Goal: Task Accomplishment & Management: Complete application form

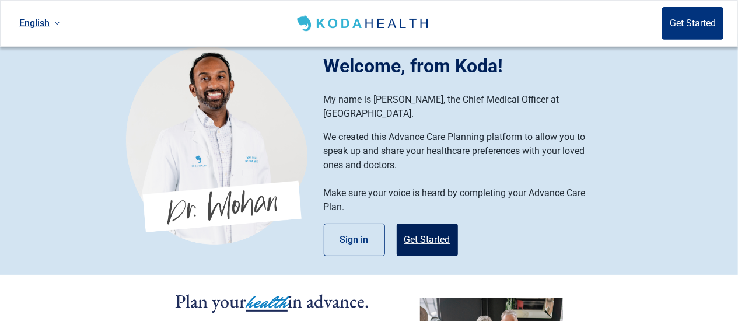
scroll to position [61, 0]
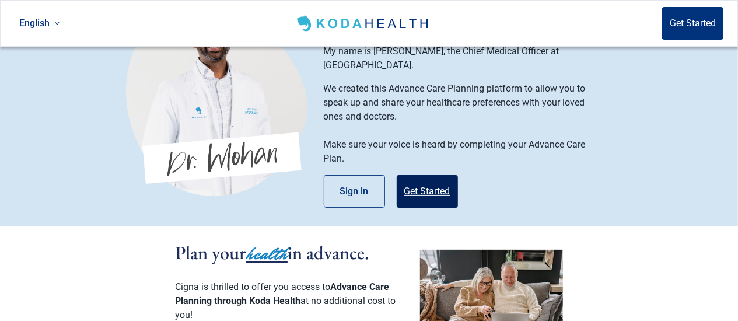
click at [433, 179] on button "Get Started" at bounding box center [427, 191] width 61 height 33
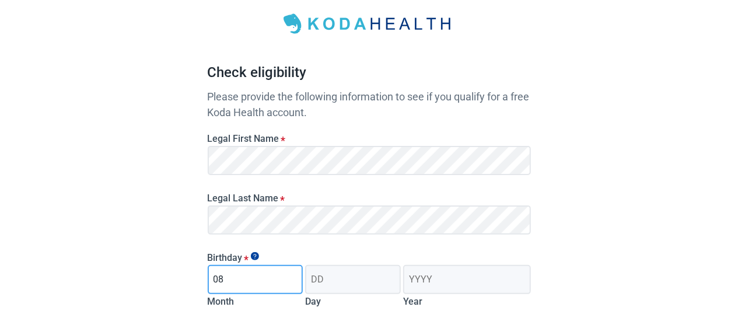
type input "08"
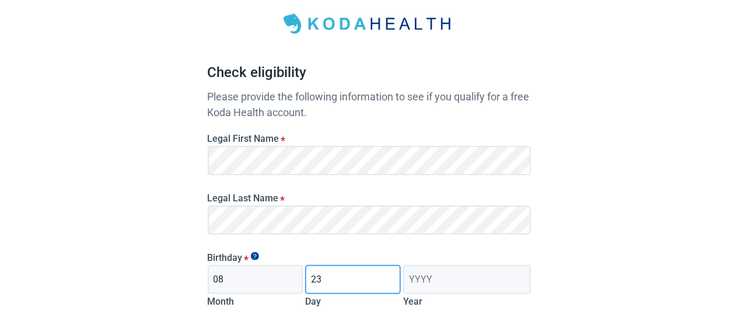
type input "23"
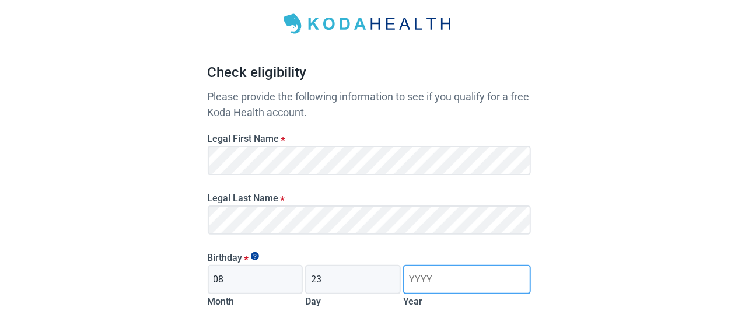
click at [428, 282] on input "Year" at bounding box center [466, 279] width 127 height 29
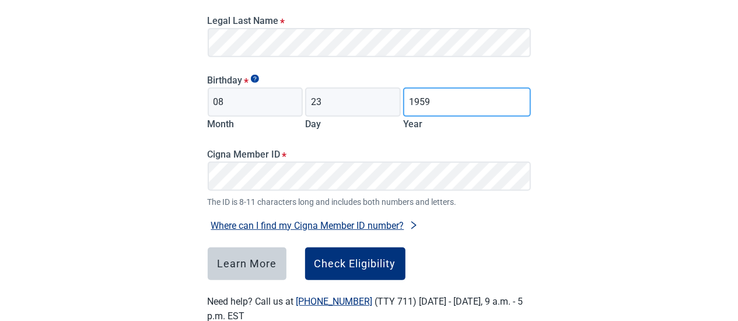
scroll to position [243, 0]
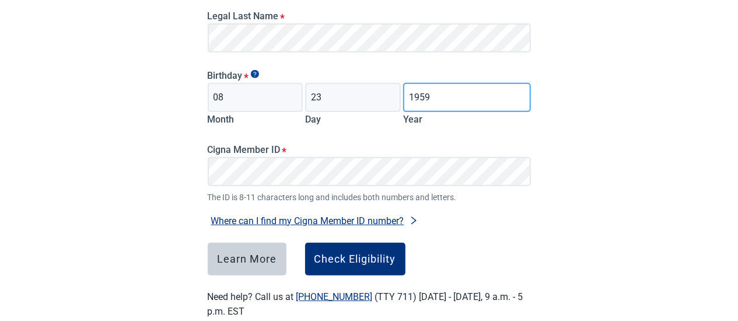
type input "1959"
click at [307, 217] on button "Where can I find my Cigna Member ID number?" at bounding box center [315, 221] width 214 height 16
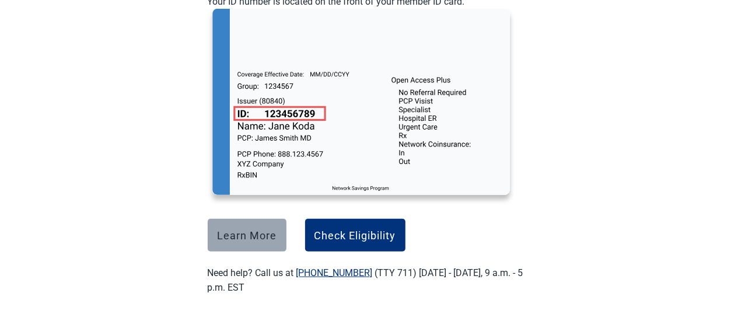
scroll to position [480, 0]
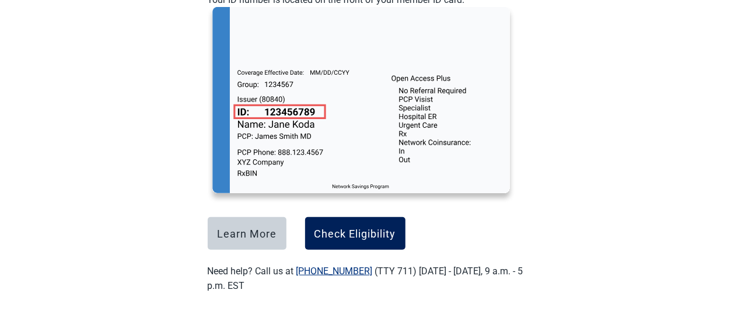
click at [361, 230] on div "Check Eligibility" at bounding box center [355, 234] width 82 height 12
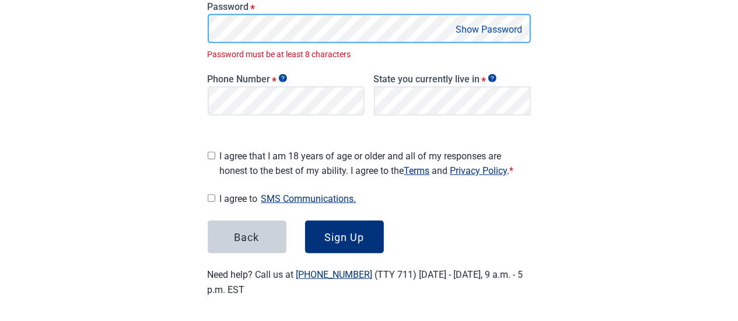
scroll to position [277, 0]
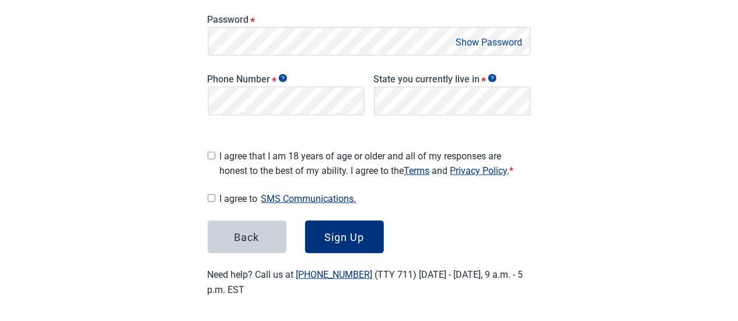
click at [508, 45] on button "Show Password" at bounding box center [490, 42] width 74 height 16
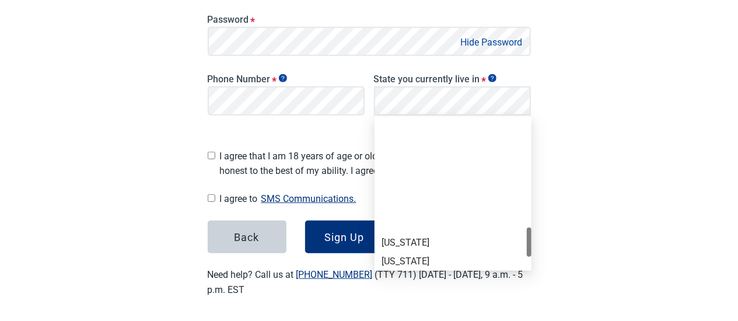
scroll to position [774, 0]
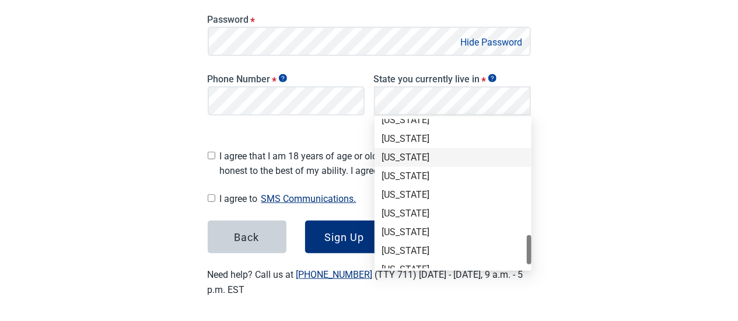
click at [464, 160] on div "[US_STATE]" at bounding box center [453, 157] width 143 height 13
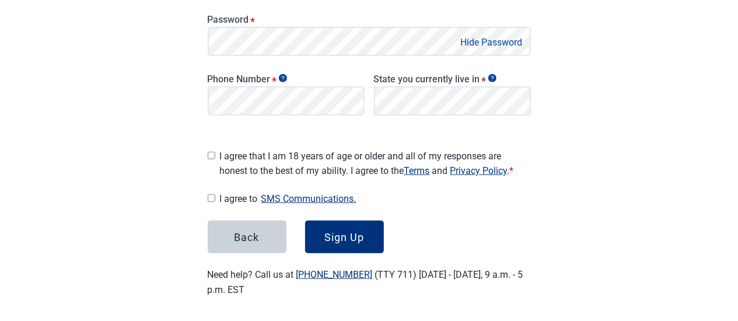
click at [212, 152] on input "I agree that I am 18 years of age or older and all of my responses are honest t…" at bounding box center [212, 156] width 8 height 8
checkbox input "true"
click at [211, 194] on input "I agree to SMS Communications." at bounding box center [212, 198] width 8 height 8
click at [213, 194] on input "I agree to SMS Communications." at bounding box center [212, 198] width 8 height 8
checkbox input "false"
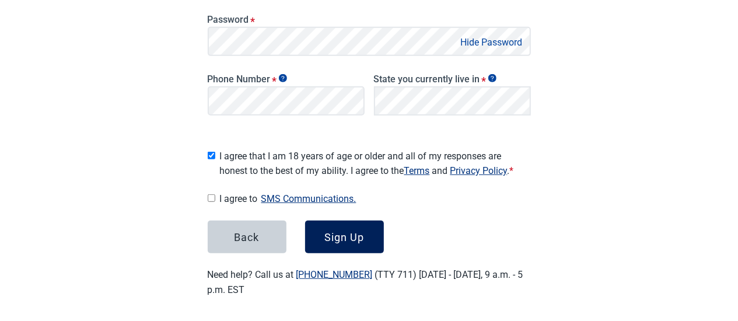
click at [330, 231] on div "Sign Up" at bounding box center [344, 237] width 40 height 12
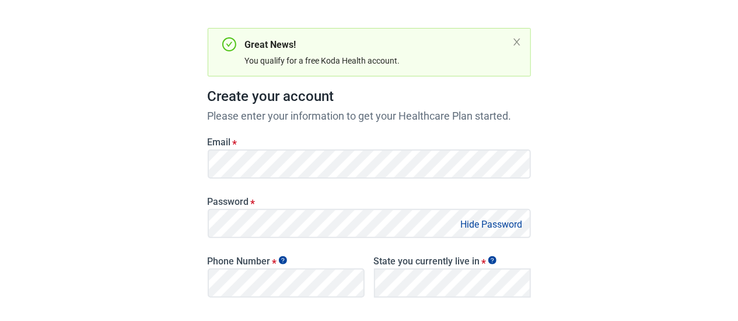
scroll to position [34, 0]
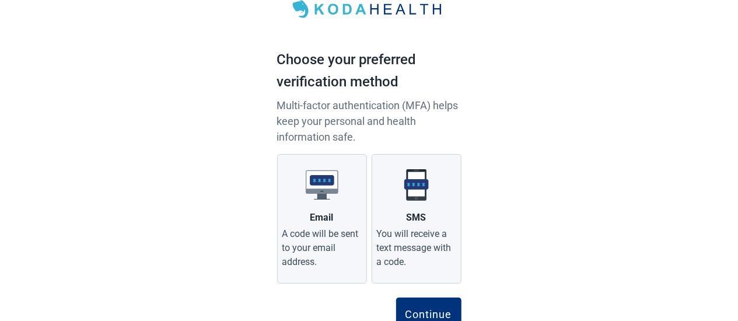
scroll to position [88, 0]
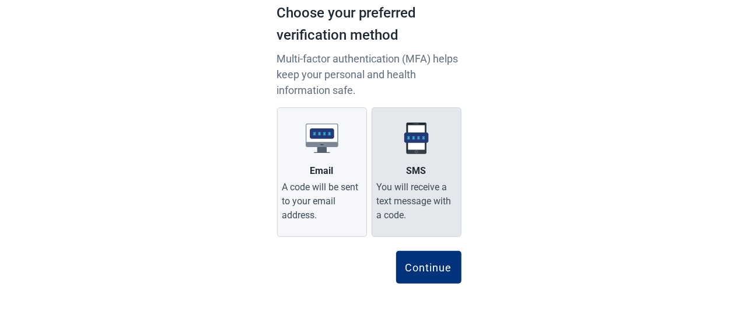
click at [407, 195] on div "You will receive a text message with a code." at bounding box center [416, 201] width 79 height 42
click at [0, 0] on input "SMS You will receive a text message with a code." at bounding box center [0, 0] width 0 height 0
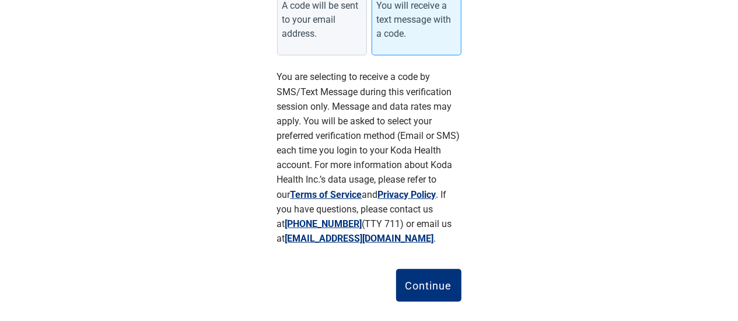
scroll to position [270, 0]
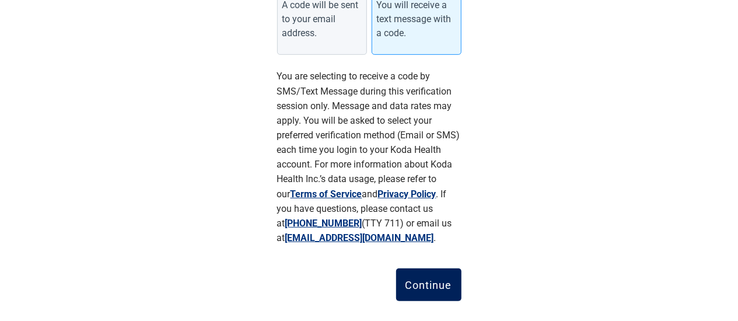
click at [429, 285] on div "Continue" at bounding box center [428, 285] width 47 height 12
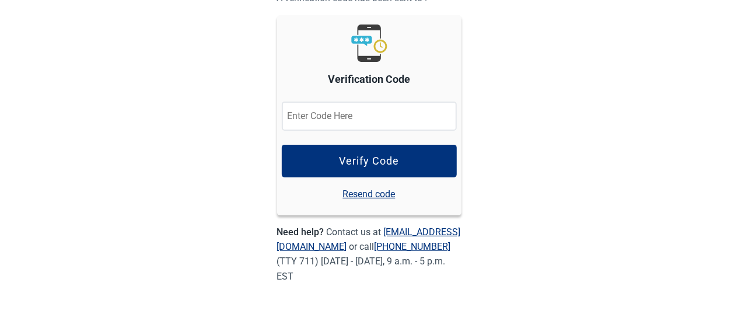
scroll to position [127, 0]
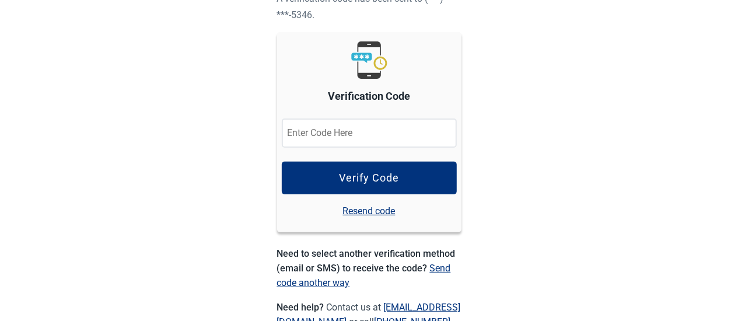
click at [386, 137] on input "Verification Code" at bounding box center [369, 132] width 175 height 29
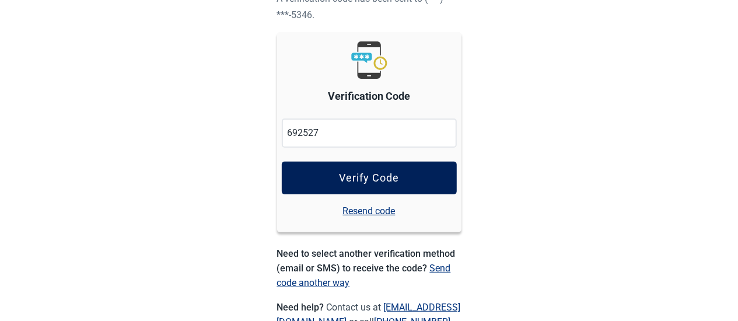
type input "692527"
click at [383, 181] on div "Verify Code" at bounding box center [369, 178] width 60 height 12
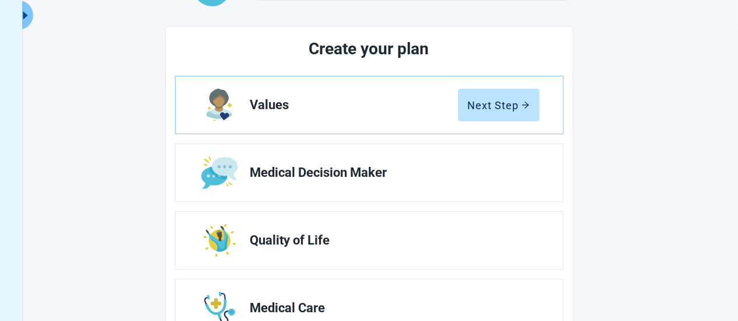
scroll to position [121, 0]
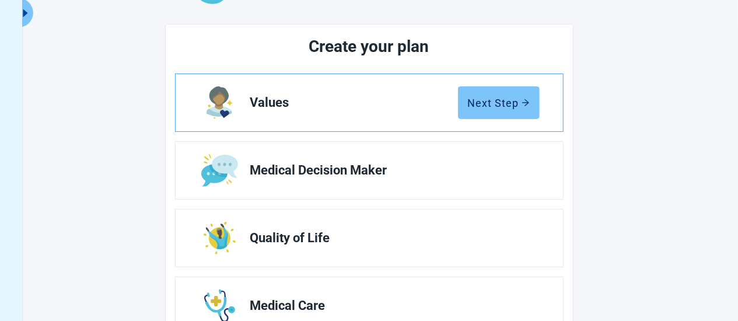
click at [497, 109] on button "Next Step" at bounding box center [499, 102] width 82 height 33
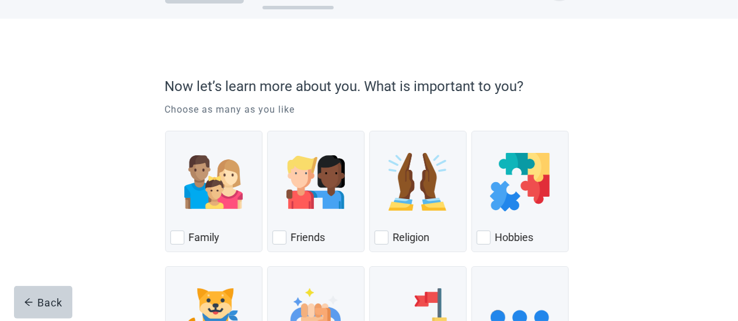
scroll to position [61, 0]
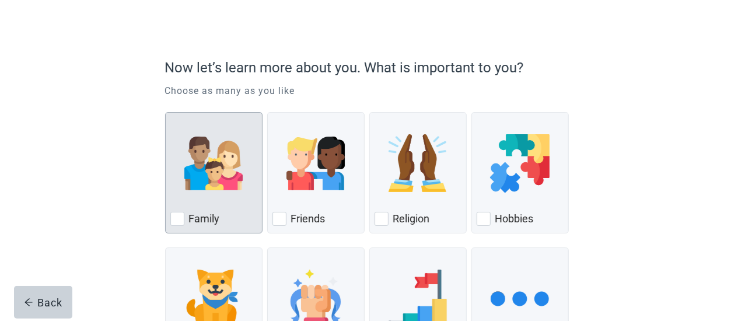
click at [178, 215] on div "Family, checkbox, not checked" at bounding box center [177, 219] width 14 height 14
click at [166, 113] on input "Family" at bounding box center [165, 112] width 1 height 1
checkbox input "true"
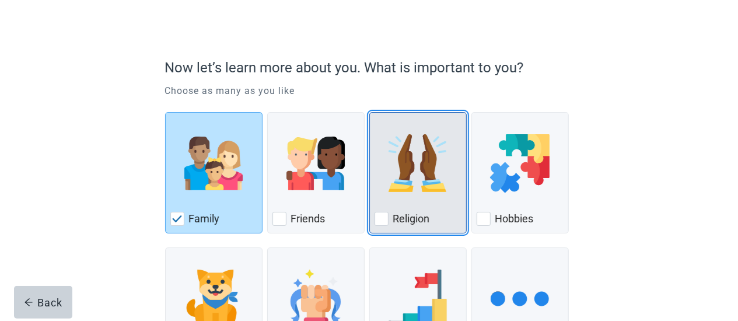
click at [383, 216] on div "Religion, checkbox, not checked" at bounding box center [382, 219] width 14 height 14
click at [370, 113] on input "Religion" at bounding box center [369, 112] width 1 height 1
checkbox input "true"
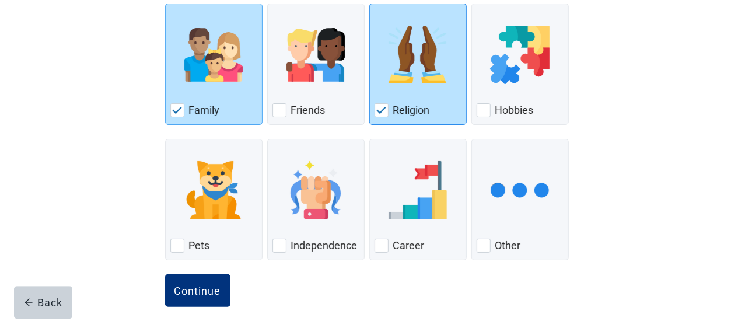
scroll to position [180, 0]
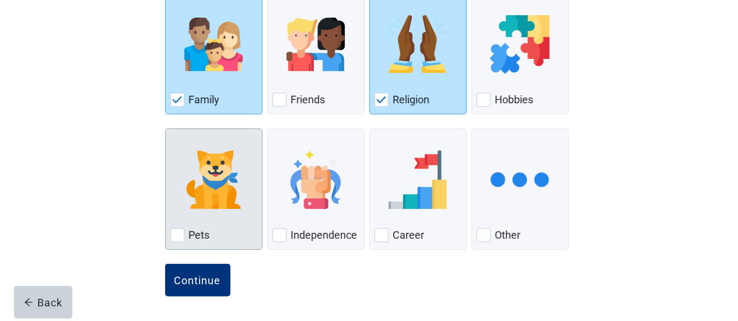
click at [180, 236] on div "Pets, checkbox, not checked" at bounding box center [177, 235] width 14 height 14
click at [166, 129] on input "Pets" at bounding box center [165, 128] width 1 height 1
checkbox input "true"
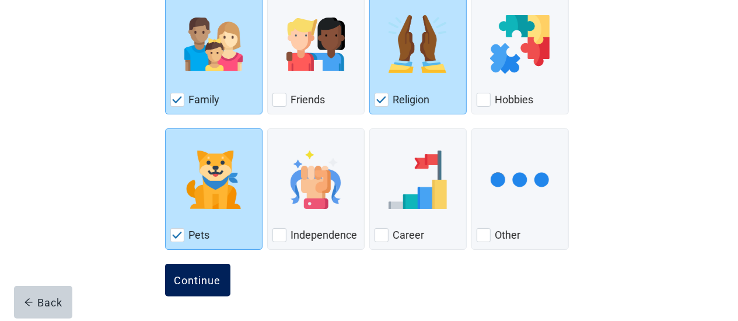
click at [209, 278] on div "Continue" at bounding box center [197, 280] width 47 height 12
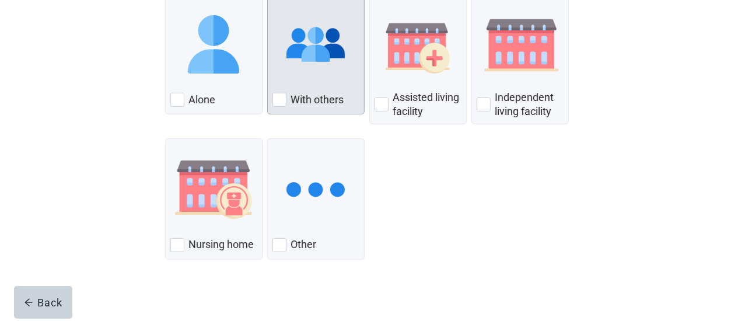
scroll to position [182, 0]
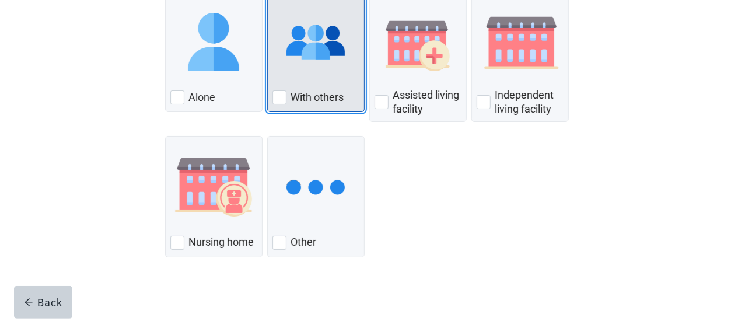
click at [278, 101] on div "With Others, checkbox, not checked" at bounding box center [279, 97] width 14 height 14
checkbox input "true"
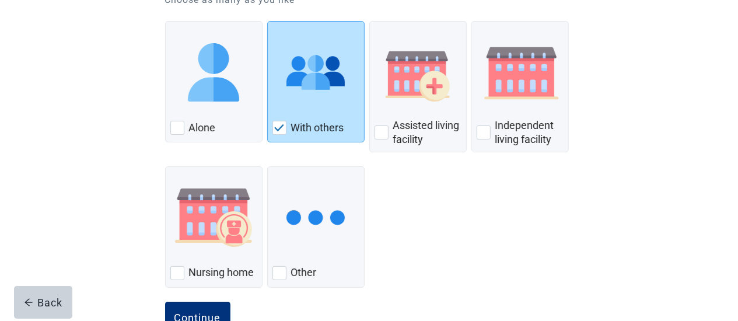
scroll to position [190, 0]
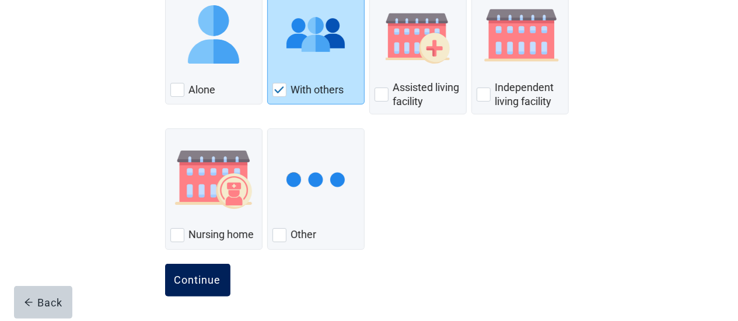
click at [215, 279] on div "Continue" at bounding box center [197, 280] width 47 height 12
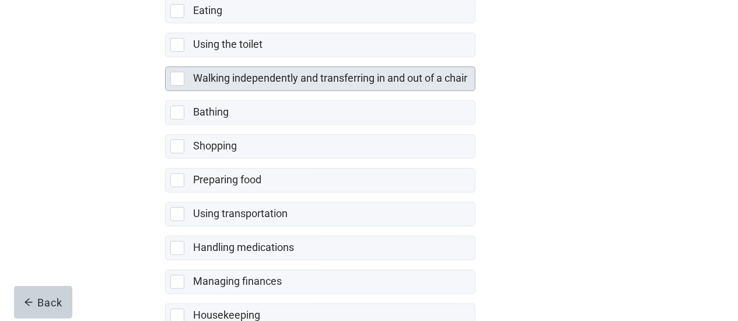
scroll to position [243, 0]
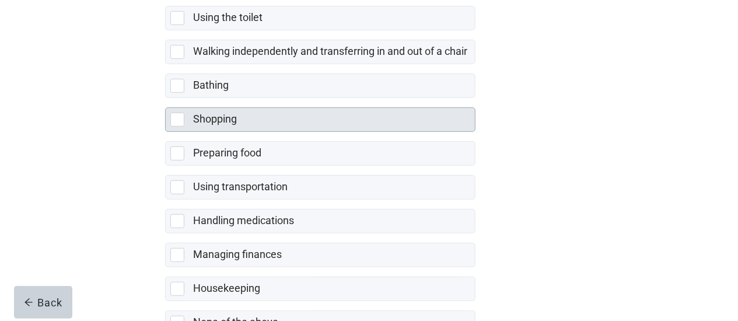
click at [181, 118] on div "Shopping, checkbox, not selected" at bounding box center [177, 120] width 14 height 14
click at [166, 99] on input "Shopping" at bounding box center [165, 98] width 1 height 1
checkbox input "true"
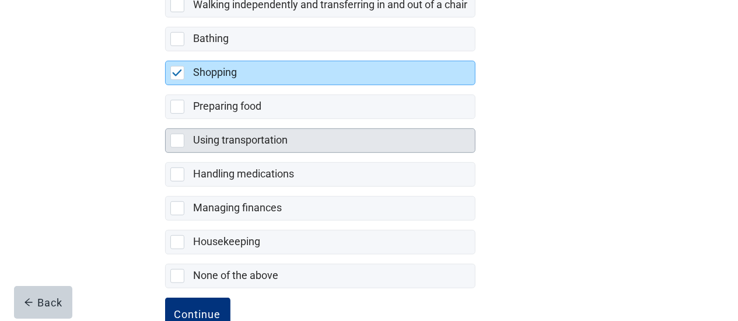
scroll to position [303, 0]
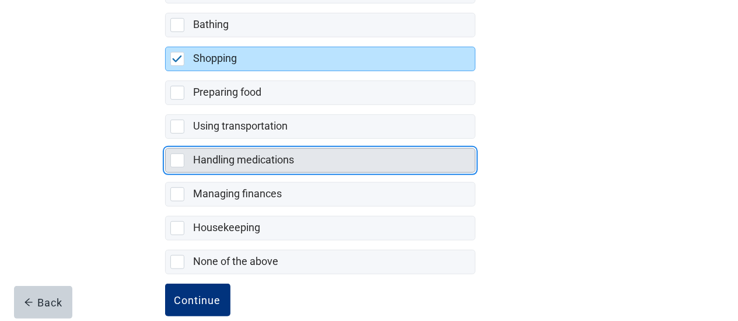
click at [180, 155] on div "Handling medications, checkbox, not selected" at bounding box center [177, 160] width 14 height 14
click at [166, 139] on input "Handling medications" at bounding box center [165, 139] width 1 height 1
checkbox input "true"
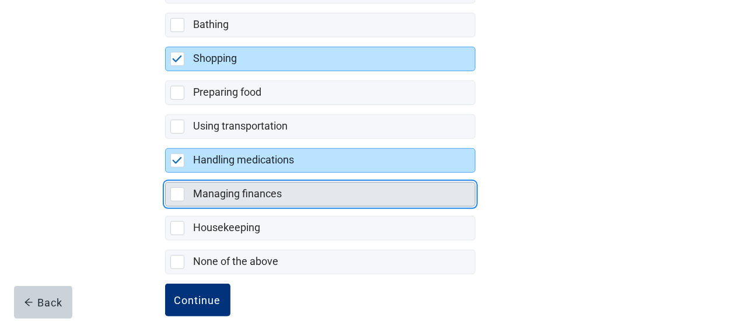
click at [176, 188] on div "Managing finances, checkbox, not selected" at bounding box center [177, 194] width 14 height 14
click at [166, 173] on input "Managing finances" at bounding box center [165, 173] width 1 height 1
checkbox input "true"
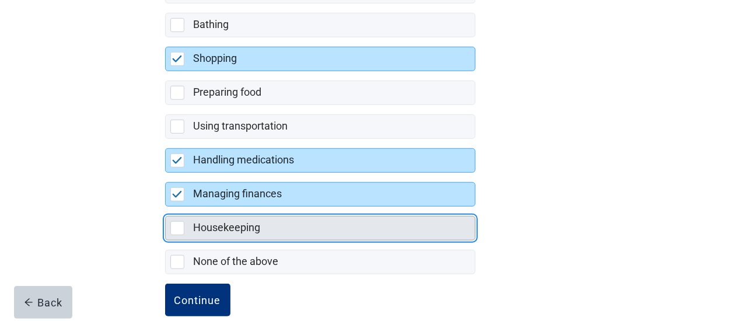
click at [173, 227] on div "Housekeeping, checkbox, not selected" at bounding box center [177, 228] width 14 height 14
click at [166, 207] on input "Housekeeping" at bounding box center [165, 207] width 1 height 1
checkbox input "true"
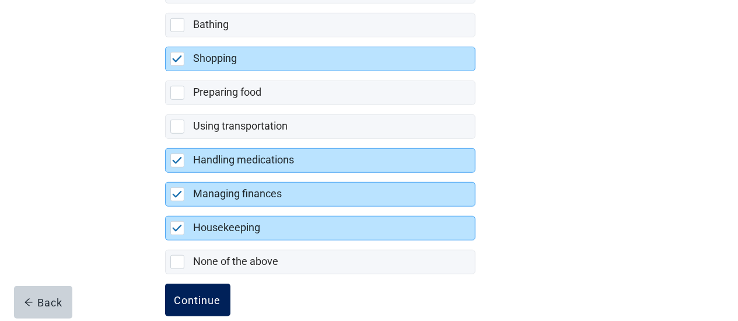
click at [211, 294] on div "Continue" at bounding box center [197, 300] width 47 height 12
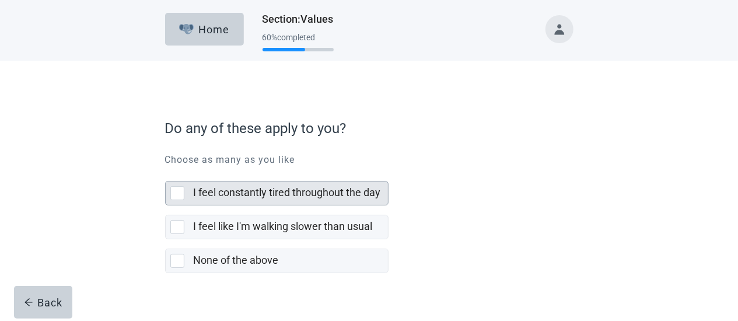
click at [170, 195] on div "I feel constantly tired throughout the day, checkbox, not selected" at bounding box center [177, 193] width 14 height 14
click at [166, 172] on input "I feel constantly tired throughout the day" at bounding box center [165, 172] width 1 height 1
checkbox input "true"
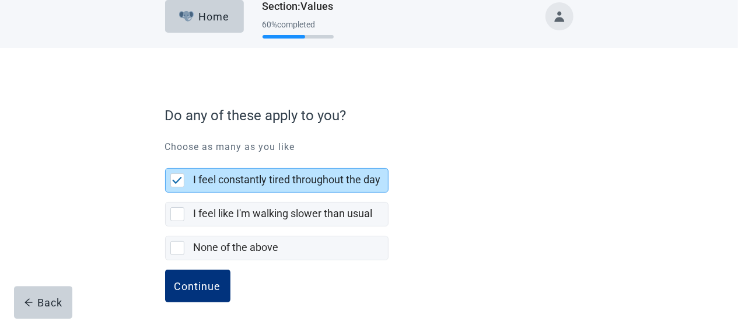
scroll to position [19, 0]
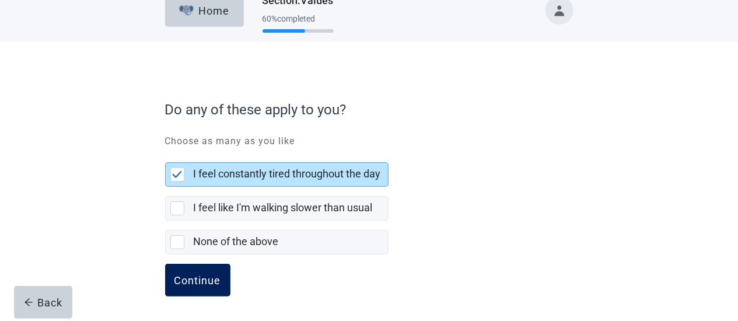
click at [209, 279] on div "Continue" at bounding box center [197, 280] width 47 height 12
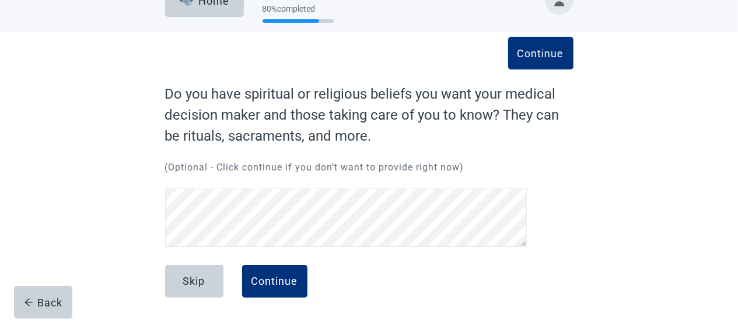
scroll to position [28, 0]
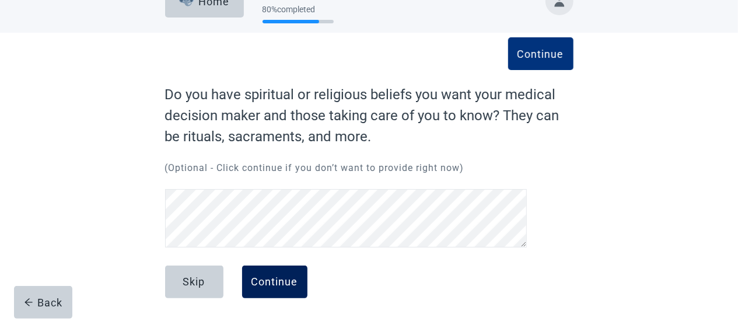
click at [274, 276] on div "Continue" at bounding box center [274, 282] width 47 height 12
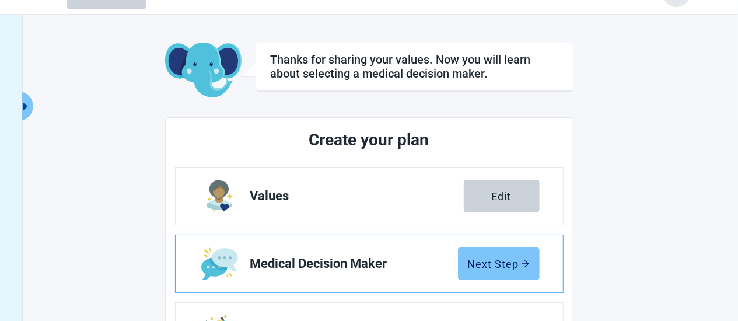
click at [479, 263] on div "Next Step" at bounding box center [499, 264] width 62 height 12
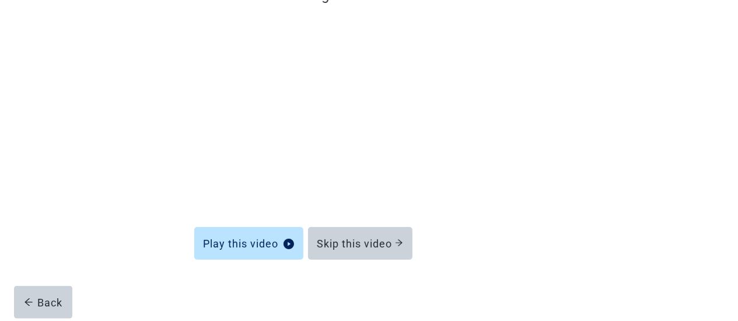
scroll to position [129, 0]
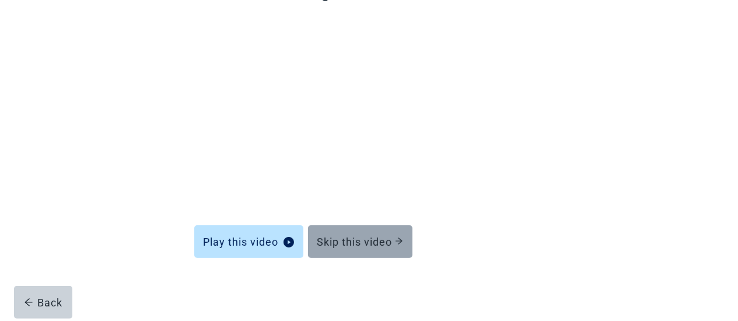
click at [379, 249] on button "Skip this video" at bounding box center [360, 241] width 104 height 33
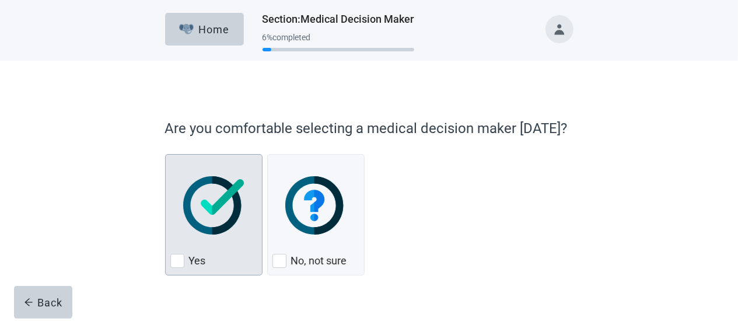
click at [186, 260] on div "Yes" at bounding box center [213, 260] width 87 height 19
click at [166, 155] on input "Yes" at bounding box center [165, 154] width 1 height 1
checkbox input "true"
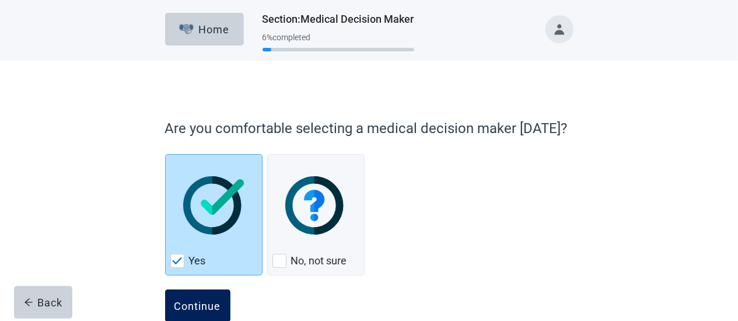
click at [221, 300] on div "Continue" at bounding box center [197, 306] width 47 height 12
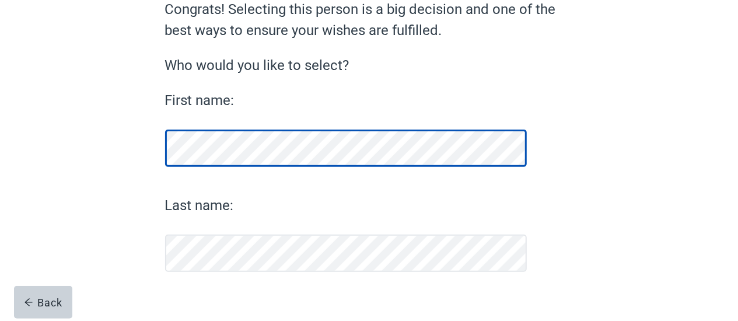
scroll to position [137, 0]
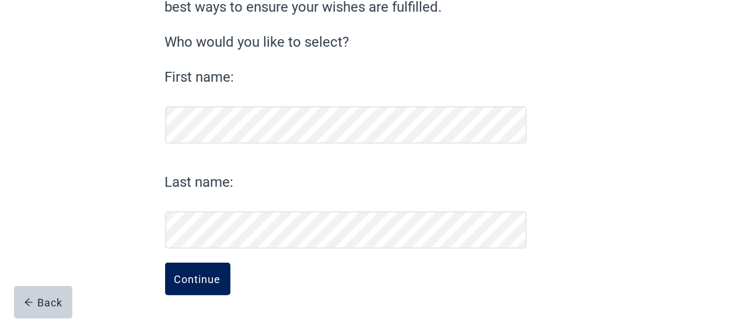
click at [224, 274] on button "Continue" at bounding box center [197, 279] width 65 height 33
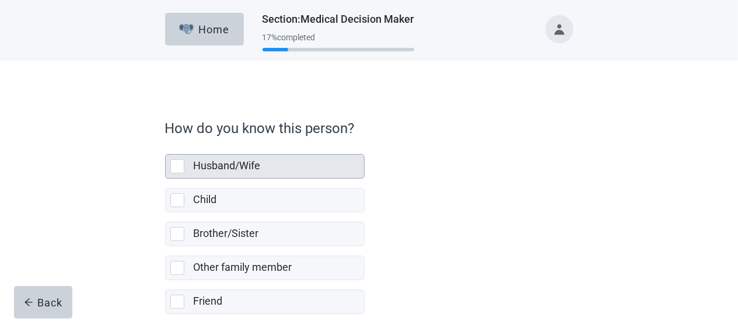
click at [181, 165] on div "Husband/Wife, checkbox, not selected" at bounding box center [177, 166] width 14 height 14
click at [166, 145] on input "Husband/Wife" at bounding box center [165, 145] width 1 height 1
checkbox input "true"
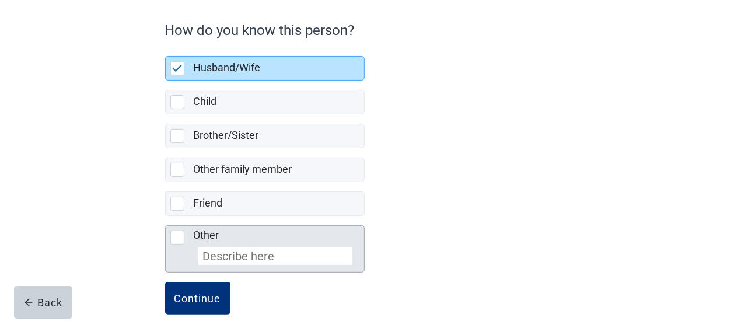
scroll to position [115, 0]
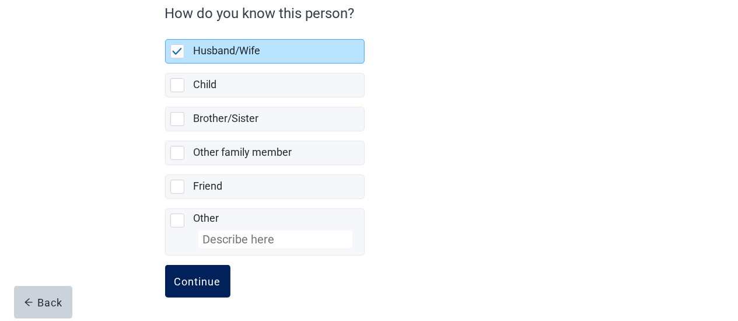
click at [198, 271] on button "Continue" at bounding box center [197, 281] width 65 height 33
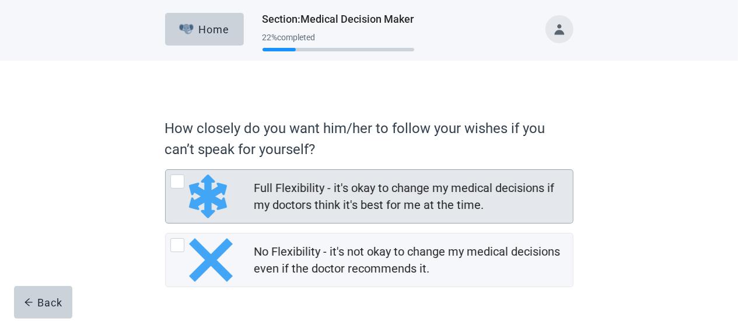
click at [176, 179] on div "Full Flexibility - it's okay to change my medical decisions if my doctors think…" at bounding box center [177, 181] width 14 height 14
click at [166, 170] on input "Full Flexibility - it's okay to change my medical decisions if my doctors think…" at bounding box center [165, 169] width 1 height 1
radio input "true"
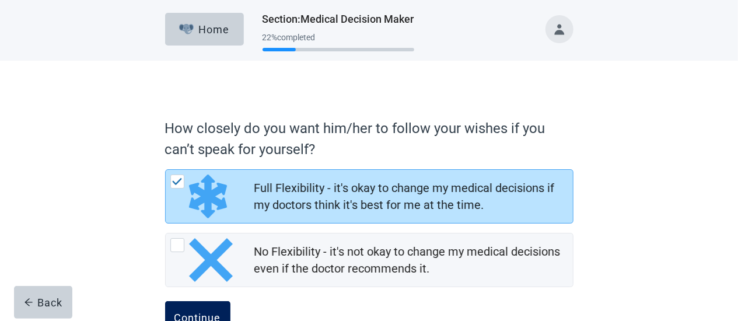
click at [219, 309] on button "Continue" at bounding box center [197, 317] width 65 height 33
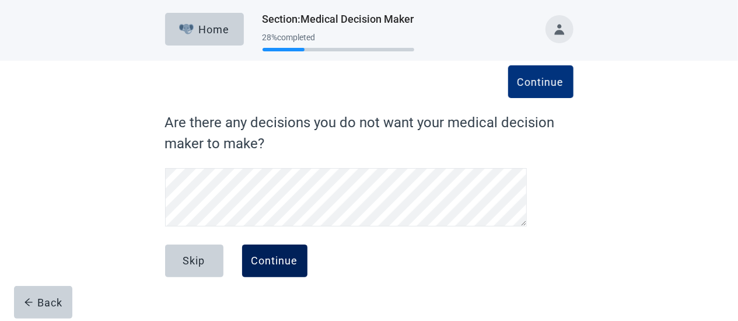
click at [267, 255] on div "Continue" at bounding box center [274, 261] width 47 height 12
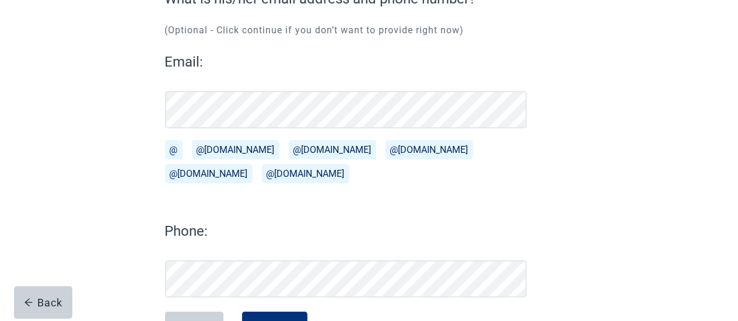
scroll to position [173, 0]
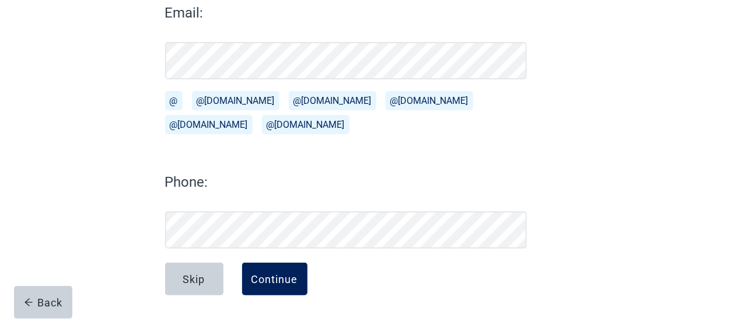
click at [289, 281] on div "Continue" at bounding box center [274, 279] width 47 height 12
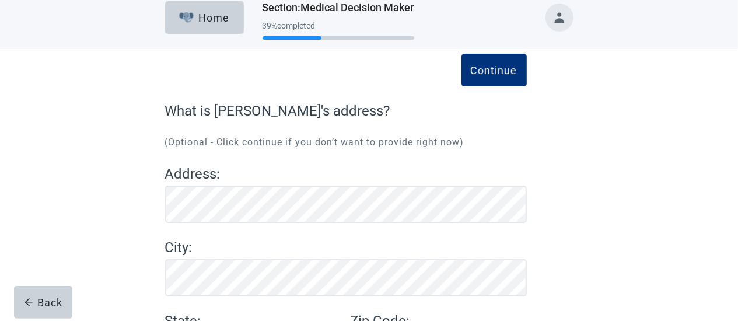
scroll to position [133, 0]
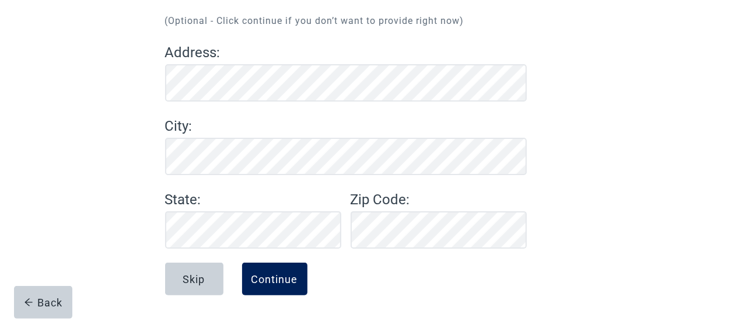
click at [293, 287] on button "Continue" at bounding box center [274, 279] width 65 height 33
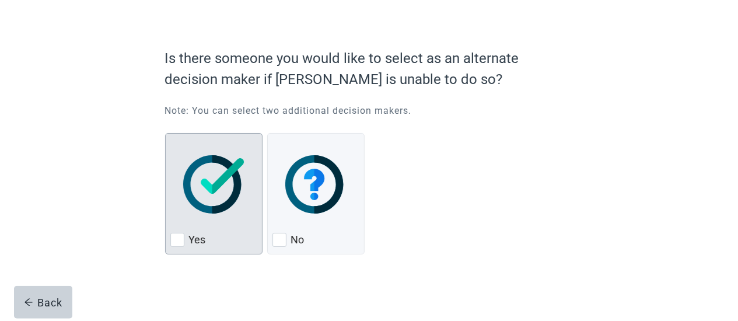
scroll to position [75, 0]
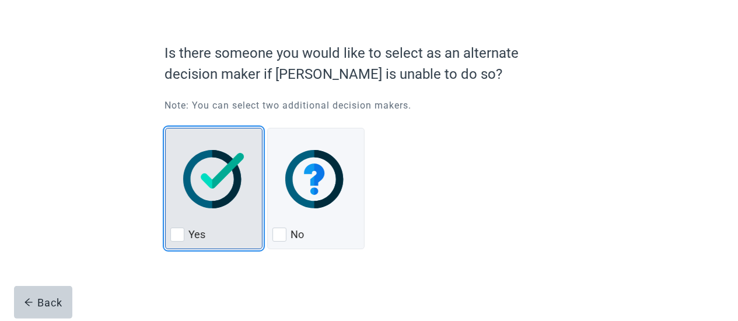
click at [171, 232] on div "Yes, checkbox, not checked" at bounding box center [177, 235] width 14 height 14
click at [166, 128] on input "Yes" at bounding box center [165, 128] width 1 height 1
checkbox input "true"
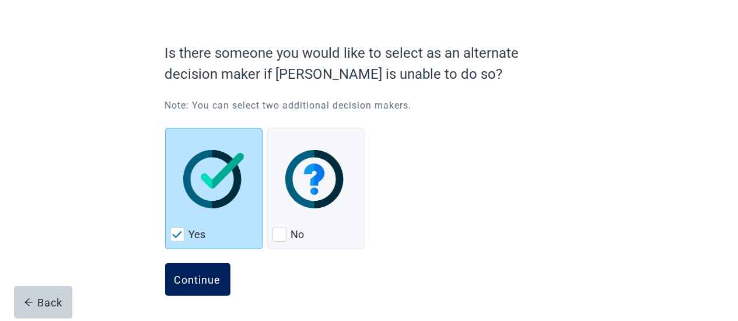
click at [212, 272] on button "Continue" at bounding box center [197, 279] width 65 height 33
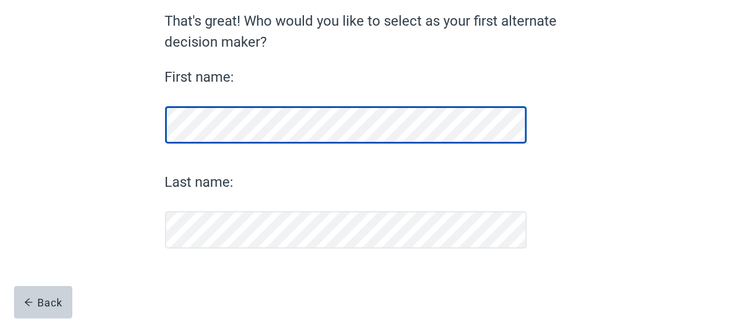
scroll to position [102, 0]
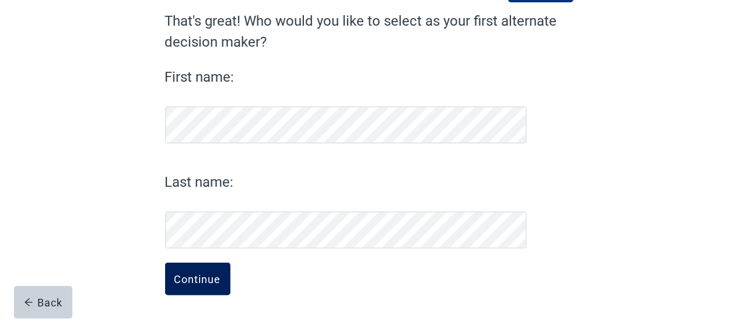
click at [196, 280] on div "Continue" at bounding box center [197, 279] width 47 height 12
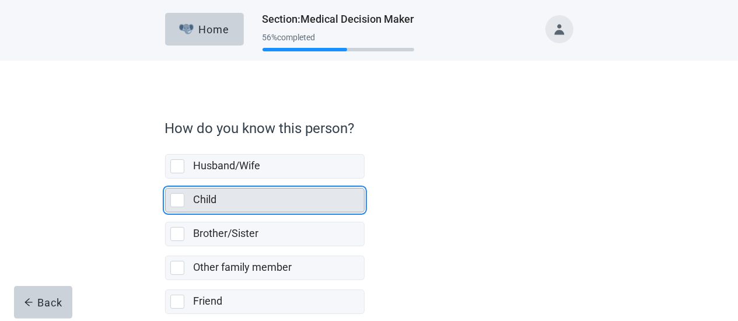
click at [176, 198] on div "Child, checkbox, not selected" at bounding box center [177, 200] width 14 height 14
click at [166, 179] on input "Child" at bounding box center [165, 179] width 1 height 1
checkbox input "true"
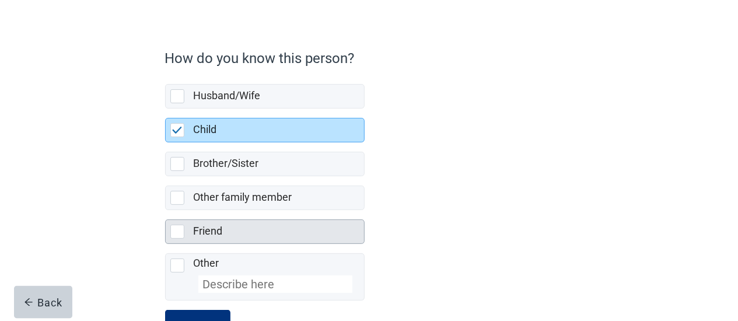
scroll to position [115, 0]
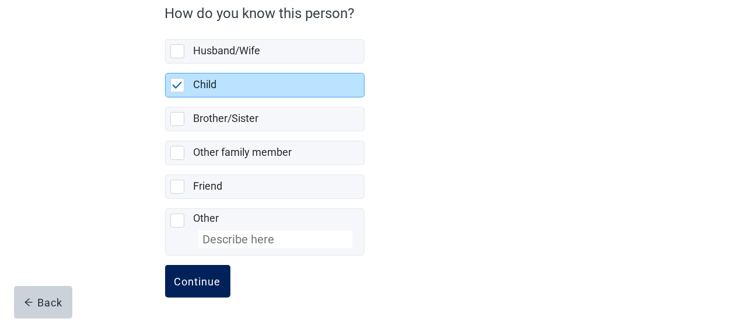
click at [218, 275] on div "Continue" at bounding box center [197, 281] width 47 height 12
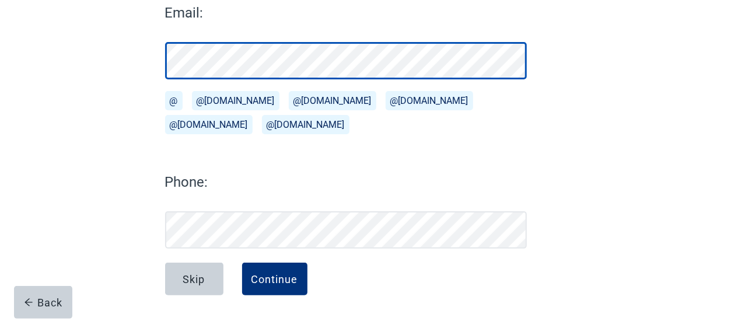
scroll to position [173, 0]
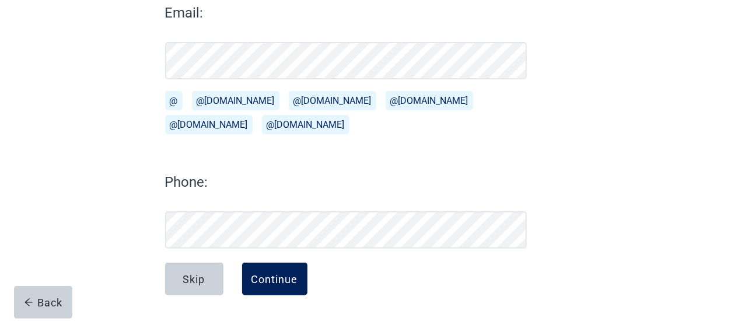
click at [287, 274] on div "Continue" at bounding box center [274, 279] width 47 height 12
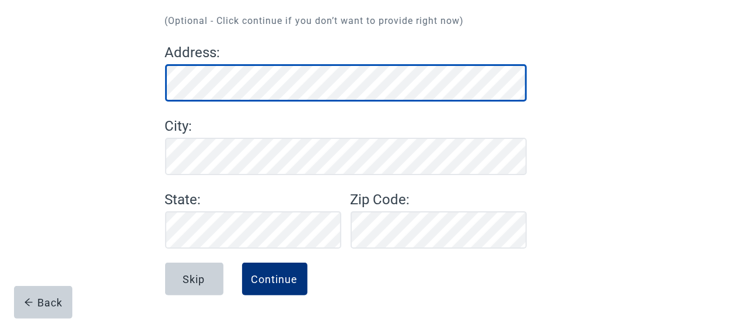
scroll to position [133, 0]
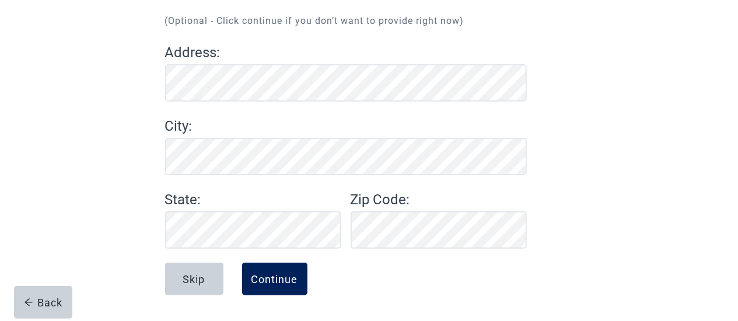
click at [281, 283] on div "Continue" at bounding box center [274, 279] width 47 height 12
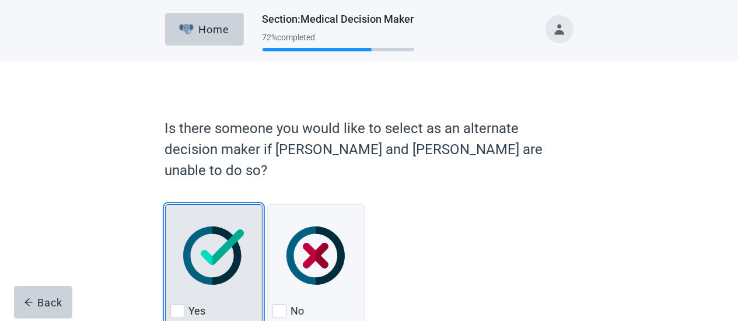
click at [170, 304] on div "Yes, checkbox, not checked" at bounding box center [177, 311] width 14 height 14
click at [166, 205] on input "Yes" at bounding box center [165, 204] width 1 height 1
checkbox input "true"
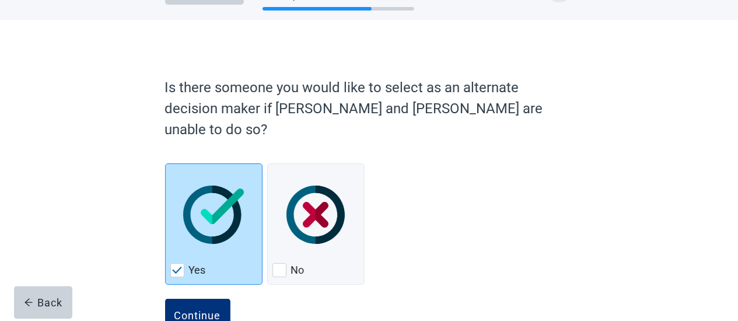
scroll to position [55, 0]
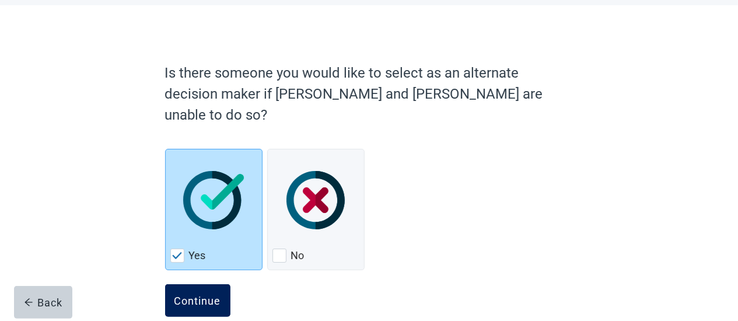
click at [207, 295] on div "Continue" at bounding box center [197, 301] width 47 height 12
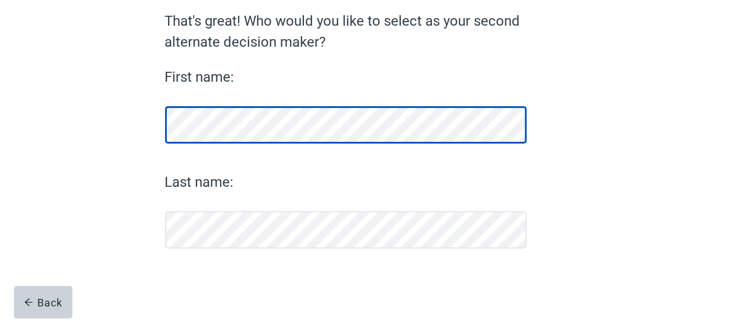
scroll to position [102, 0]
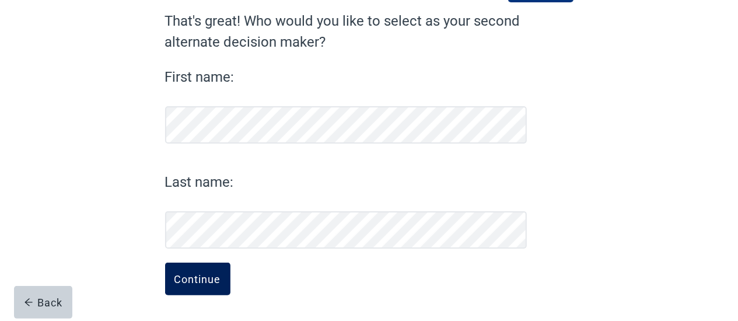
click at [198, 275] on div "Continue" at bounding box center [197, 279] width 47 height 12
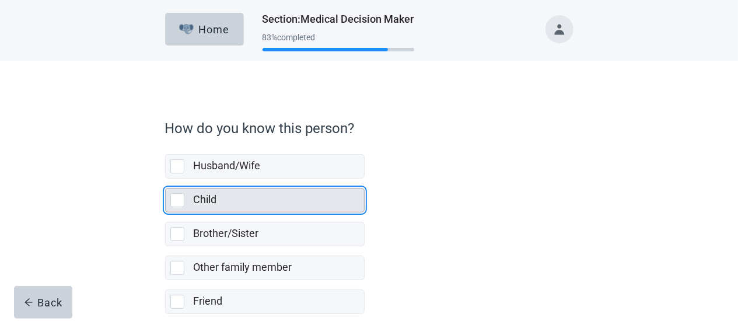
click at [176, 199] on div "Child, checkbox, not selected" at bounding box center [177, 200] width 14 height 14
click at [166, 179] on input "Child" at bounding box center [165, 179] width 1 height 1
checkbox input "true"
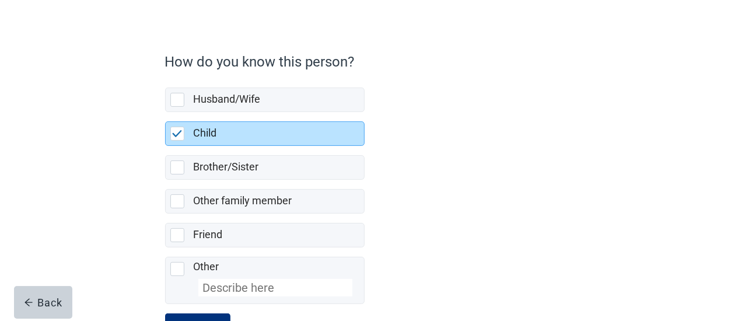
scroll to position [115, 0]
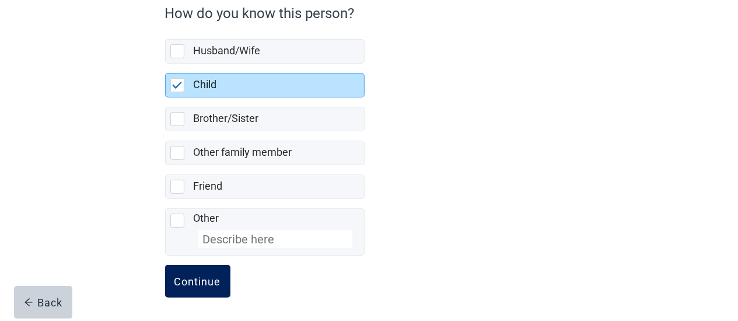
click at [219, 285] on button "Continue" at bounding box center [197, 281] width 65 height 33
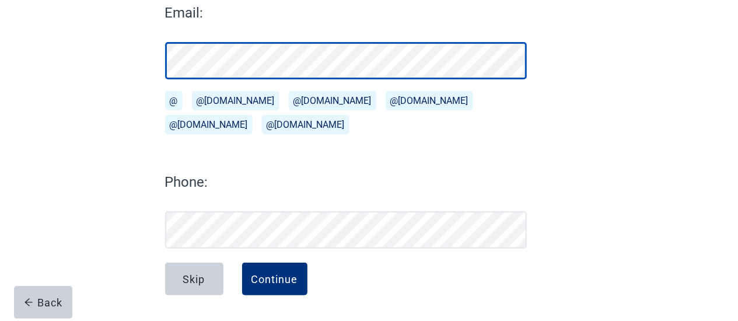
scroll to position [173, 0]
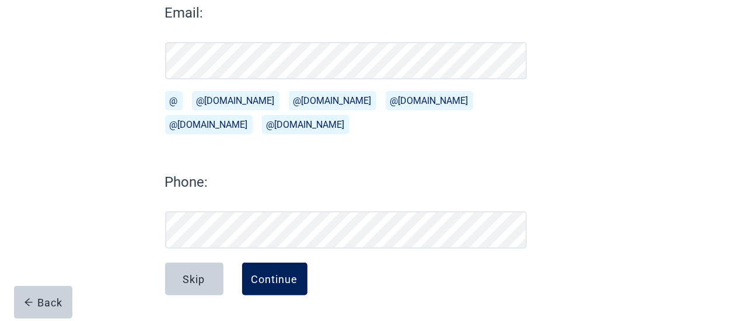
click at [265, 271] on button "Continue" at bounding box center [274, 279] width 65 height 33
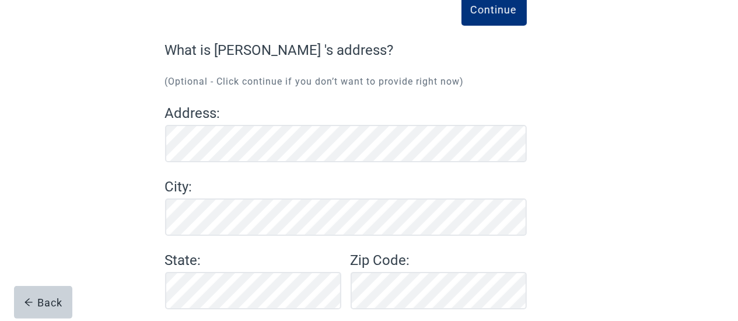
scroll to position [133, 0]
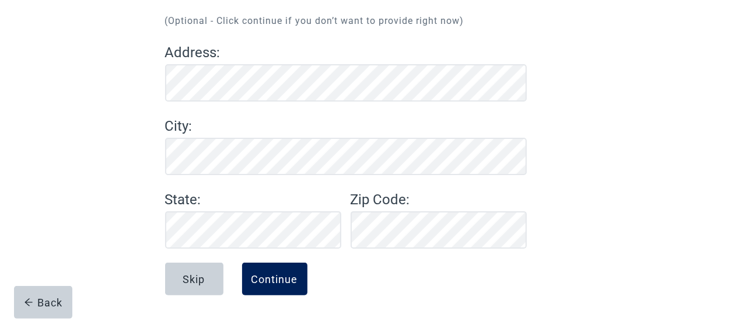
click at [271, 277] on div "Continue" at bounding box center [274, 279] width 47 height 12
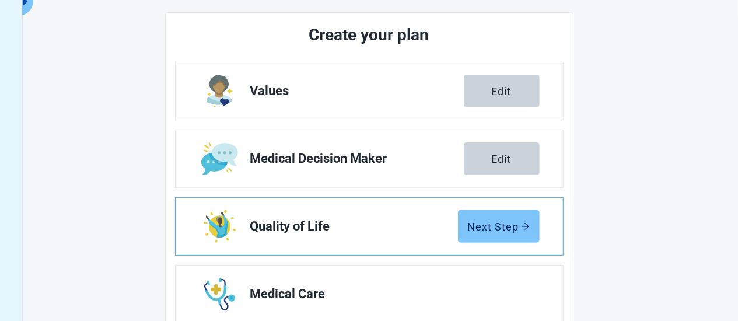
click at [477, 228] on div "Next Step" at bounding box center [499, 227] width 62 height 12
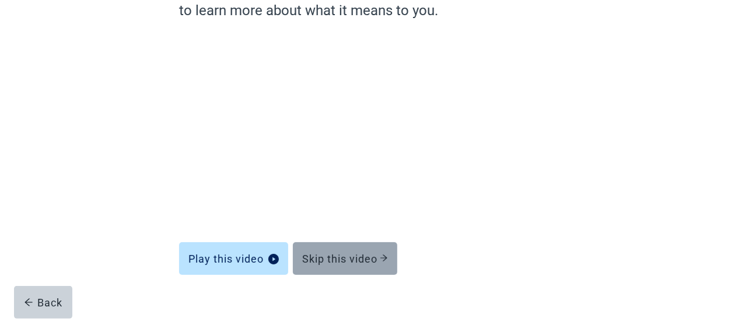
click at [376, 251] on button "Skip this video" at bounding box center [345, 258] width 104 height 33
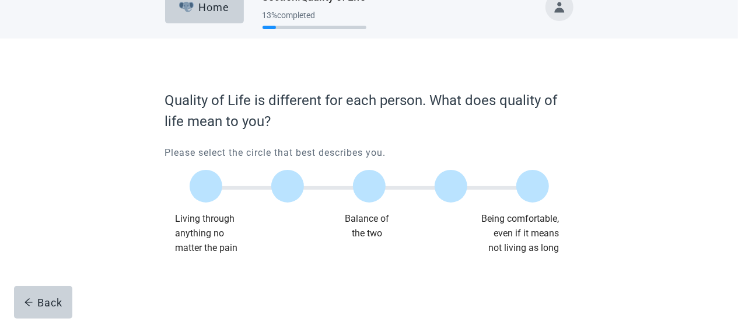
scroll to position [22, 0]
click at [528, 183] on label "Main content" at bounding box center [532, 186] width 33 height 33
click at [533, 186] on input "Quality of life scale: 100 out of 100. Being comfortable, even if it means not …" at bounding box center [533, 186] width 0 height 0
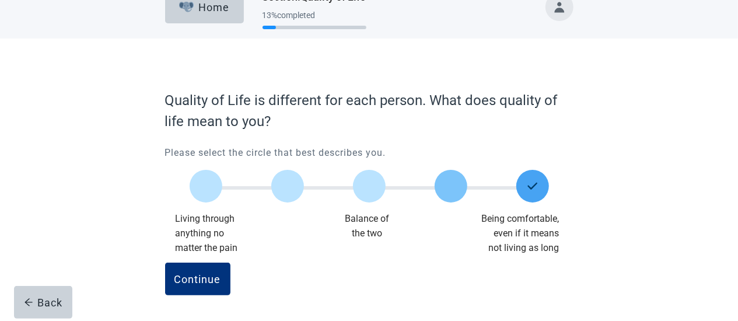
click at [452, 187] on label "Main content" at bounding box center [451, 186] width 33 height 33
click at [451, 186] on input "Quality of life scale: 75 out of 100. 75% between extremes" at bounding box center [451, 186] width 0 height 0
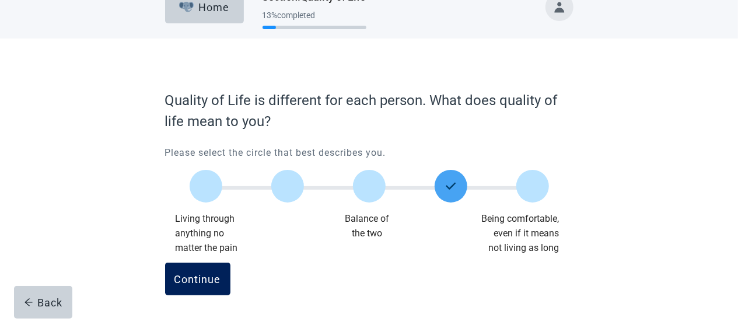
click at [201, 276] on div "Continue" at bounding box center [197, 279] width 47 height 12
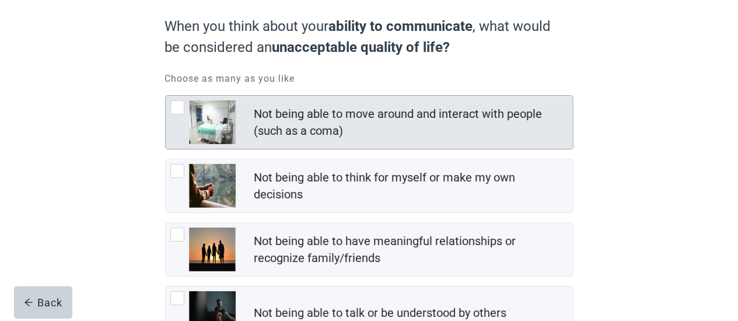
scroll to position [61, 0]
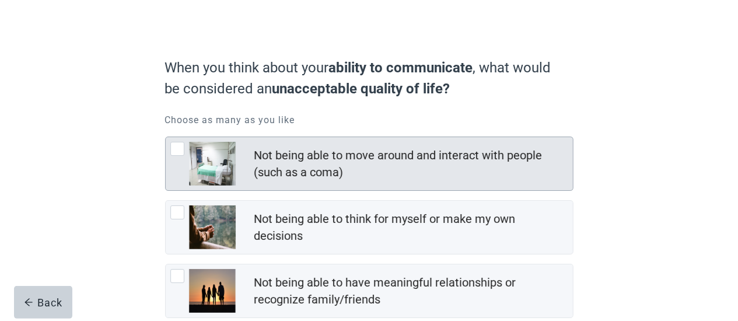
click at [173, 146] on div "Not being able to move around and interact with people (such as a coma), checkb…" at bounding box center [177, 149] width 14 height 14
click at [166, 137] on input "Not being able to move around and interact with people (such as a coma)" at bounding box center [165, 137] width 1 height 1
checkbox input "true"
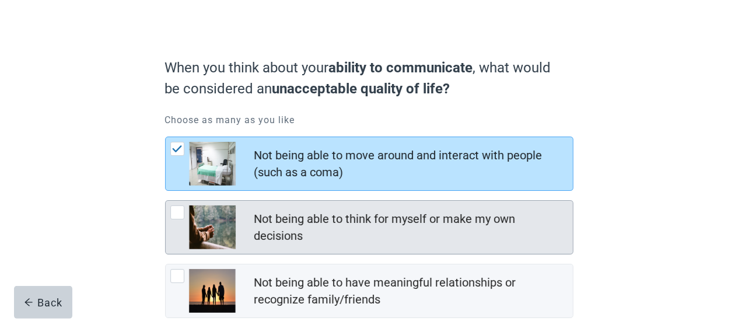
click at [179, 208] on div "Not being able to think for myself or make my own decisions, checkbox, not chec…" at bounding box center [177, 212] width 14 height 14
click at [166, 201] on input "Not being able to think for myself or make my own decisions" at bounding box center [165, 200] width 1 height 1
checkbox input "true"
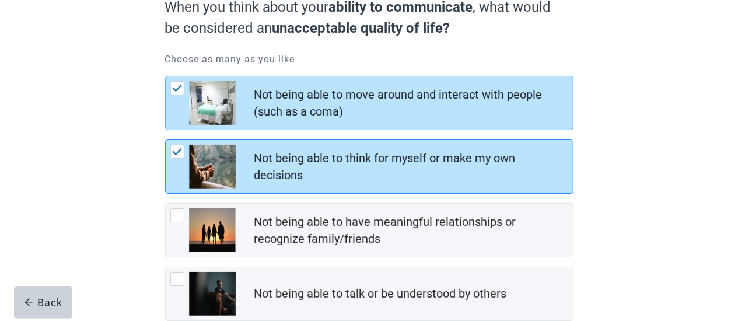
scroll to position [182, 0]
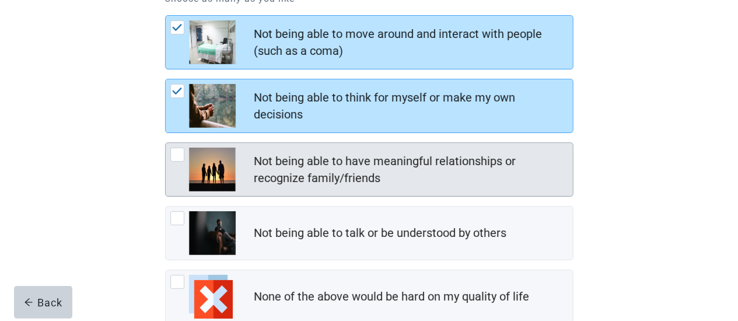
click at [180, 152] on div "Not being able to have meaningful relationships or recognize family/friends, ch…" at bounding box center [177, 155] width 14 height 14
click at [166, 143] on input "Not being able to have meaningful relationships or recognize family/friends" at bounding box center [165, 142] width 1 height 1
checkbox input "true"
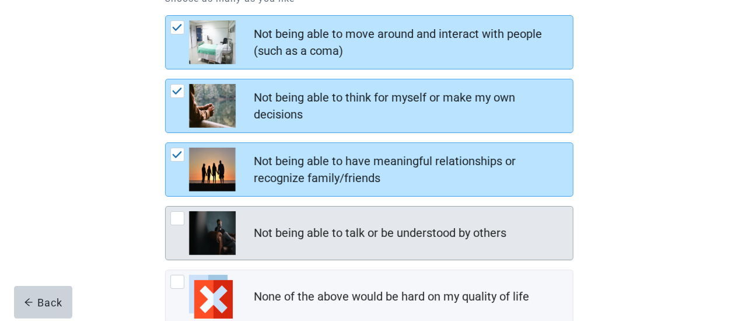
click at [178, 213] on div "Not being able to talk or be understood by others, checkbox, not checked" at bounding box center [177, 218] width 14 height 14
click at [166, 207] on input "Not being able to talk or be understood by others" at bounding box center [165, 206] width 1 height 1
checkbox input "true"
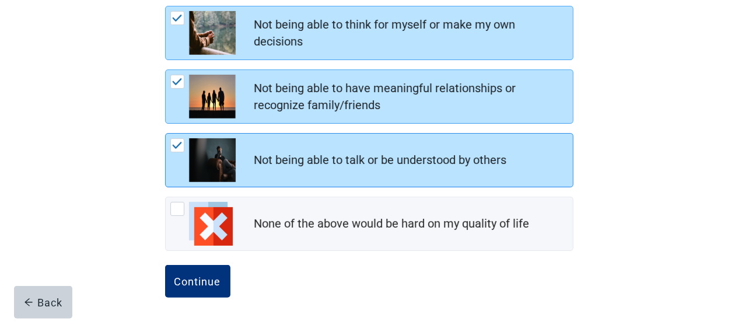
scroll to position [256, 0]
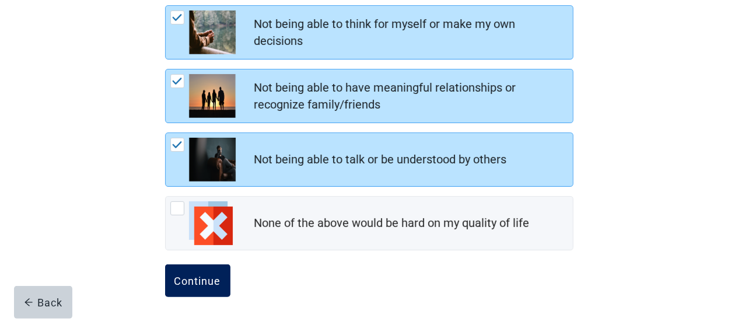
click at [215, 275] on div "Continue" at bounding box center [197, 281] width 47 height 12
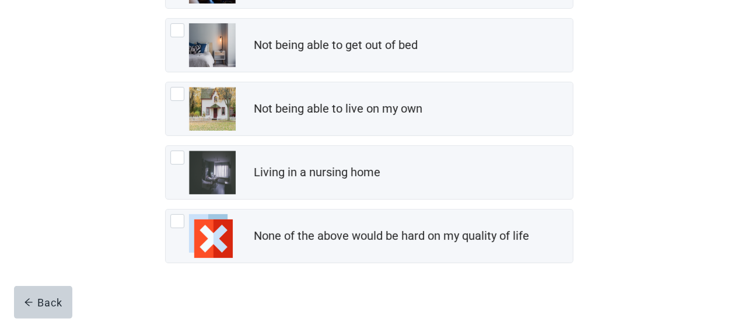
scroll to position [256, 0]
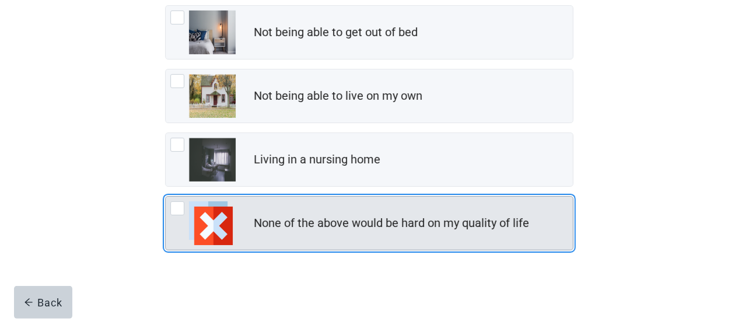
click at [181, 212] on div "None of the above would be hard on my quality of life, checkbox, not checked" at bounding box center [177, 208] width 14 height 14
click at [166, 197] on input "None of the above would be hard on my quality of life" at bounding box center [165, 196] width 1 height 1
checkbox input "true"
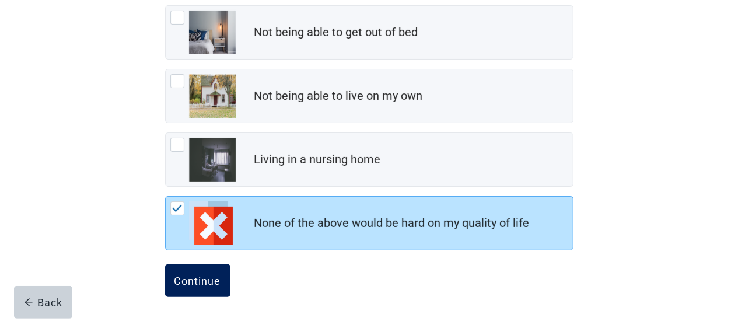
click at [209, 277] on div "Continue" at bounding box center [197, 281] width 47 height 12
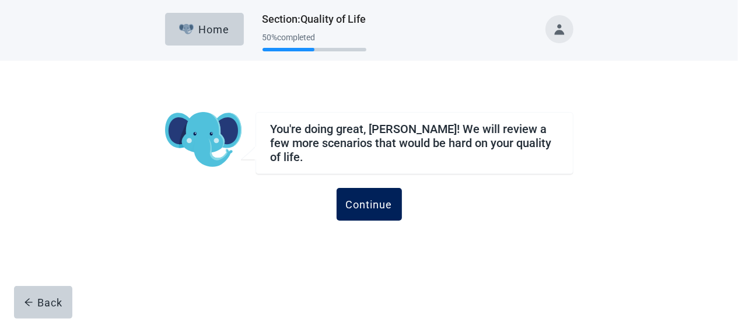
click at [349, 202] on div "Continue" at bounding box center [369, 204] width 47 height 12
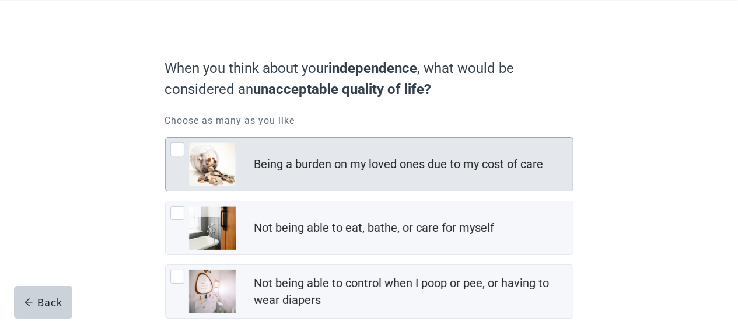
scroll to position [61, 0]
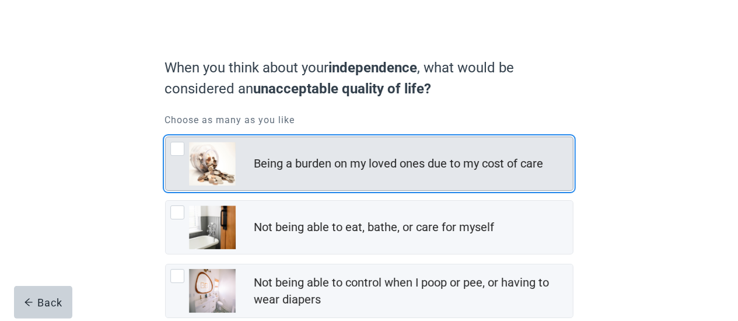
click at [177, 149] on div "Being a burden on my loved ones due to my cost of care, checkbox, not checked" at bounding box center [177, 149] width 14 height 14
click at [166, 137] on input "Being a burden on my loved ones due to my cost of care" at bounding box center [165, 137] width 1 height 1
checkbox input "true"
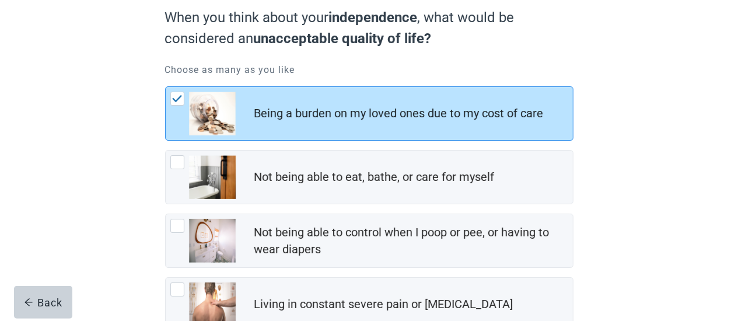
scroll to position [182, 0]
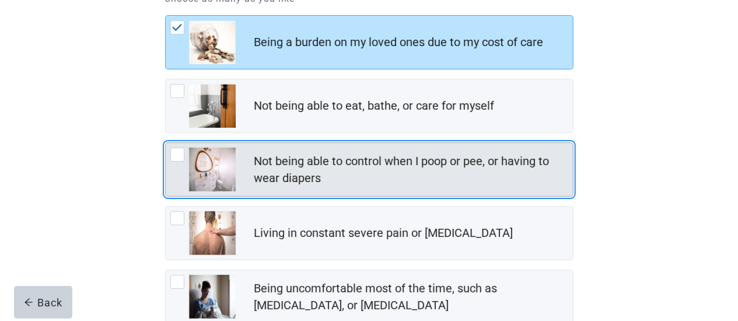
click at [179, 158] on div "Not being able to control when I poop or pee, or having to wear diapers, checkb…" at bounding box center [177, 155] width 14 height 14
click at [166, 143] on input "Not being able to control when I poop or pee, or having to wear diapers" at bounding box center [165, 142] width 1 height 1
checkbox input "true"
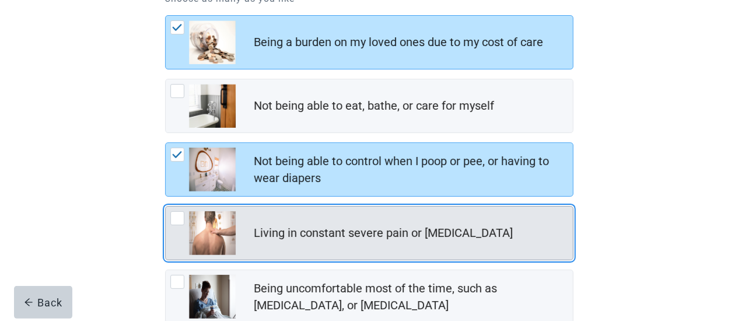
click at [177, 221] on div "Living in constant severe pain or shortness of breath, checkbox, not checked" at bounding box center [177, 218] width 14 height 14
click at [166, 207] on input "Living in constant severe pain or [MEDICAL_DATA]" at bounding box center [165, 206] width 1 height 1
checkbox input "true"
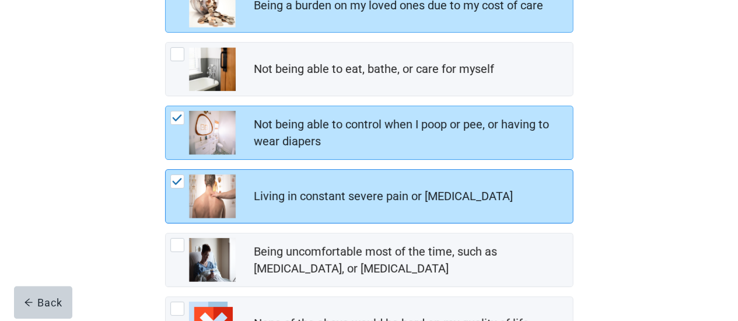
scroll to position [303, 0]
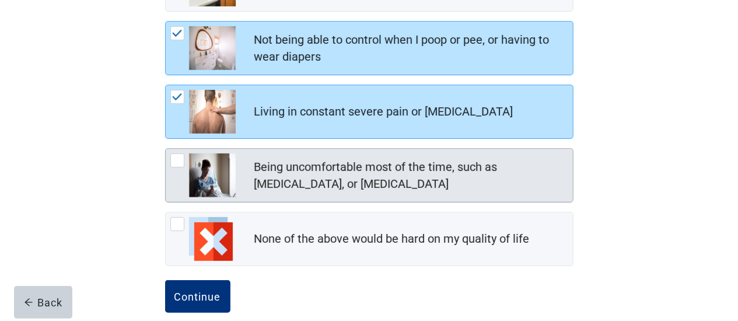
click at [181, 161] on div "Being uncomfortable most of the time, such as nausea, vomiting, or diarrhea, ch…" at bounding box center [177, 160] width 14 height 14
click at [166, 149] on input "Being uncomfortable most of the time, such as [MEDICAL_DATA], or [MEDICAL_DATA]" at bounding box center [165, 148] width 1 height 1
checkbox input "true"
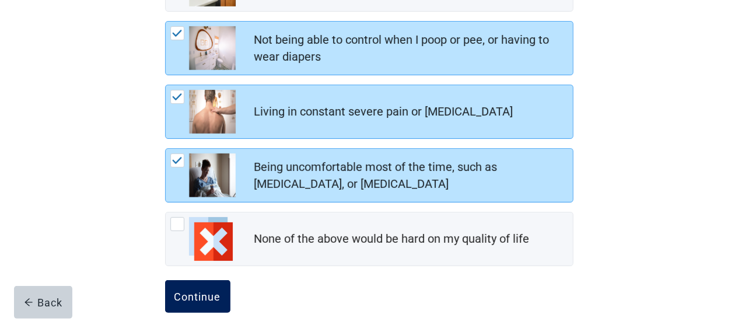
click at [208, 295] on div "Continue" at bounding box center [197, 297] width 47 height 12
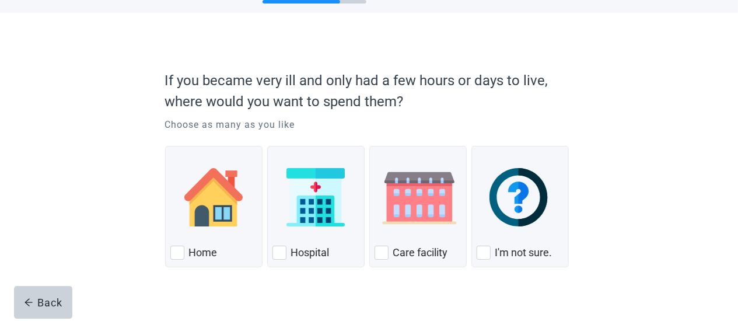
scroll to position [66, 0]
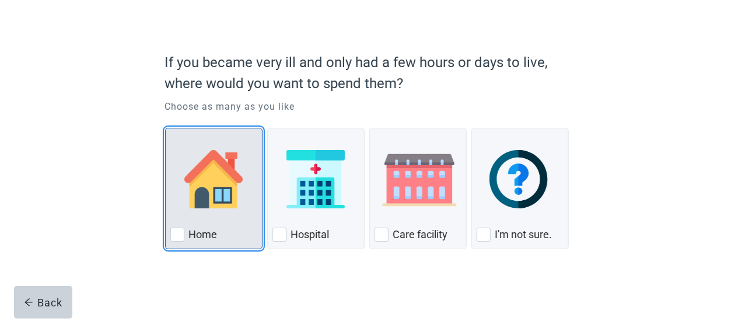
click at [184, 236] on div "Home" at bounding box center [213, 234] width 87 height 19
click at [166, 128] on input "Home" at bounding box center [165, 128] width 1 height 1
checkbox input "true"
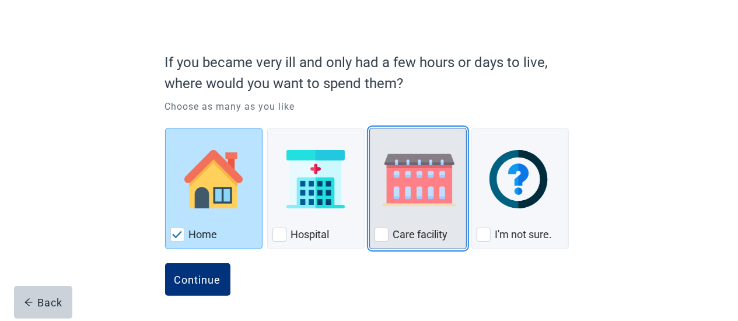
click at [386, 233] on div "Care Facility, checkbox, not checked" at bounding box center [382, 235] width 14 height 14
click at [370, 128] on input "Care facility" at bounding box center [369, 128] width 1 height 1
checkbox input "true"
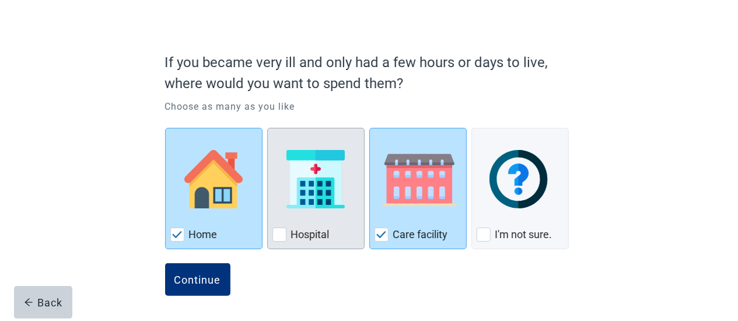
click at [283, 234] on div "Hospital, checkbox, not checked" at bounding box center [279, 235] width 14 height 14
click at [268, 128] on input "Hospital" at bounding box center [267, 128] width 1 height 1
checkbox input "true"
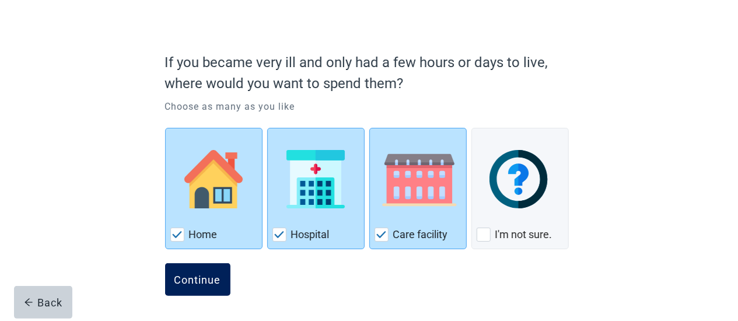
click at [198, 276] on div "Continue" at bounding box center [197, 280] width 47 height 12
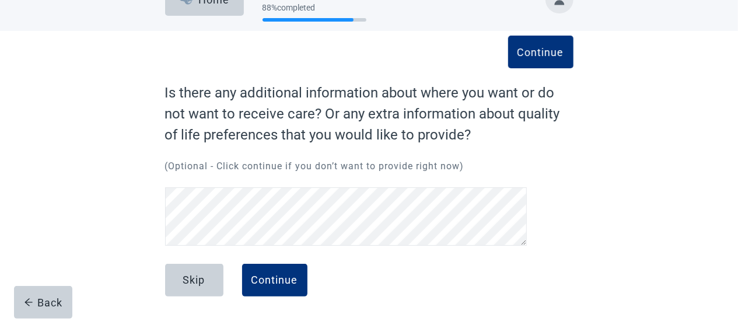
scroll to position [28, 0]
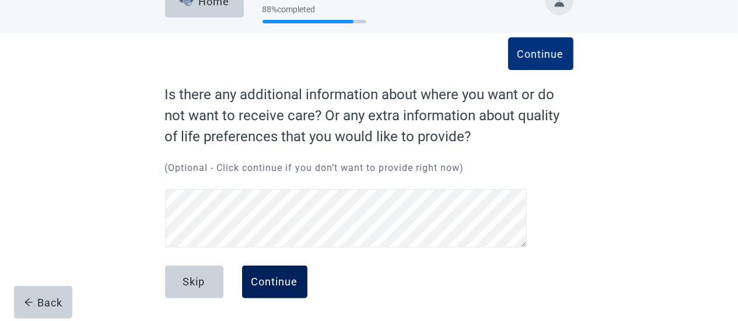
click at [273, 276] on div "Continue" at bounding box center [274, 282] width 47 height 12
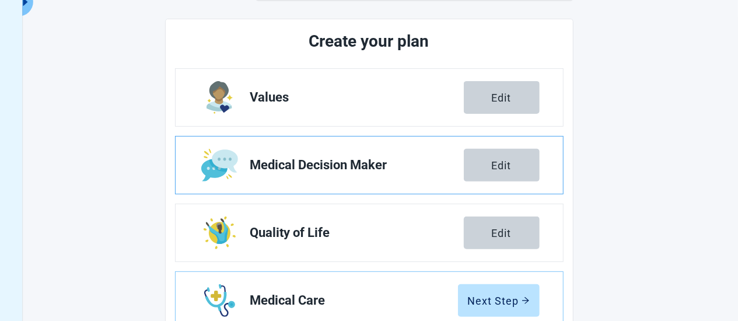
scroll to position [210, 0]
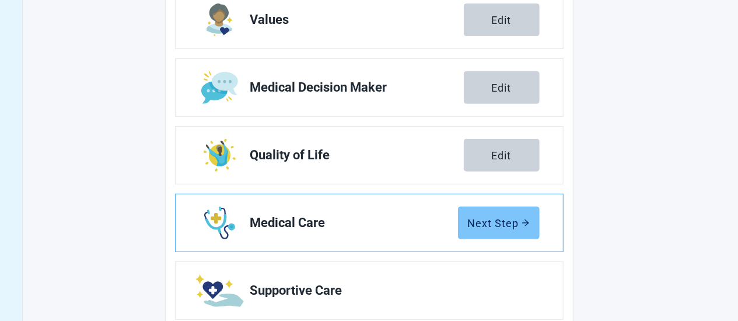
click at [508, 223] on div "Next Step" at bounding box center [499, 223] width 62 height 12
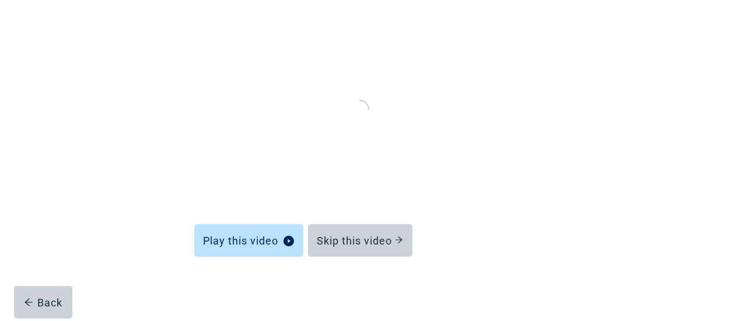
scroll to position [129, 0]
drag, startPoint x: 349, startPoint y: 219, endPoint x: 347, endPoint y: 243, distance: 23.4
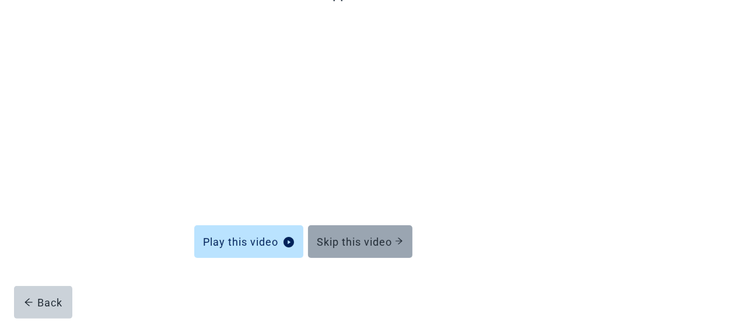
click at [349, 220] on div "Play this video Skip this video" at bounding box center [369, 234] width 350 height 37
click at [348, 243] on div "Skip this video" at bounding box center [360, 242] width 86 height 12
click at [367, 238] on div "Skip this video" at bounding box center [360, 242] width 86 height 12
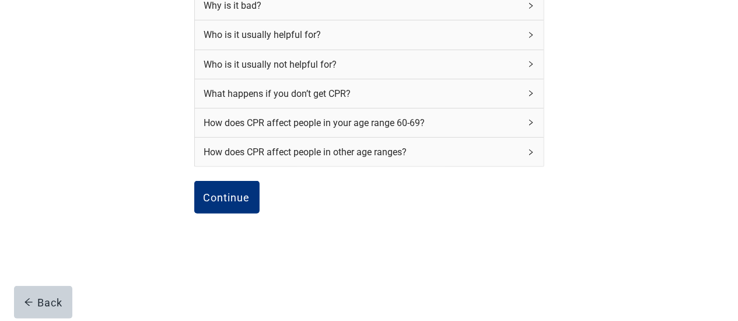
scroll to position [239, 0]
click at [238, 194] on div "Continue" at bounding box center [227, 197] width 47 height 12
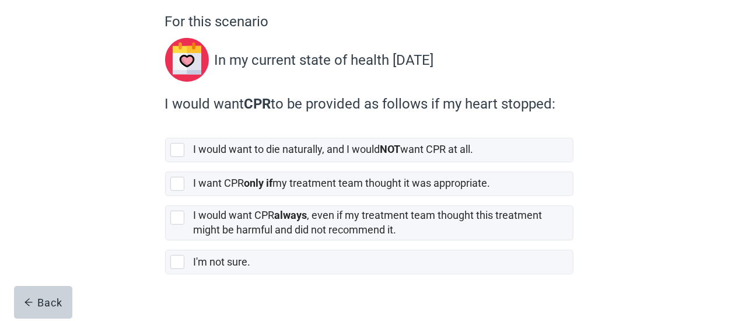
scroll to position [121, 0]
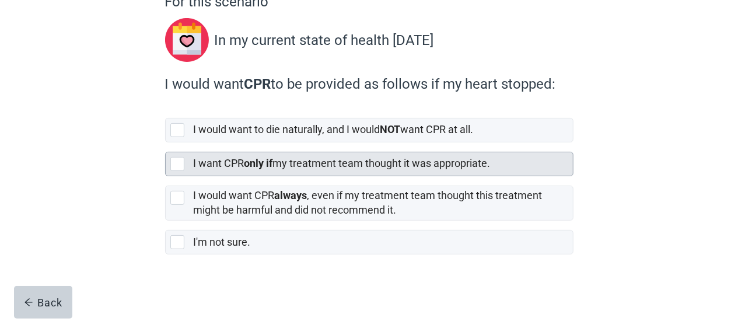
click at [182, 165] on div "[object Object], checkbox, not selected" at bounding box center [177, 164] width 14 height 14
click at [166, 143] on input "I want CPR only if my treatment team thought it was appropriate." at bounding box center [165, 142] width 1 height 1
checkbox input "true"
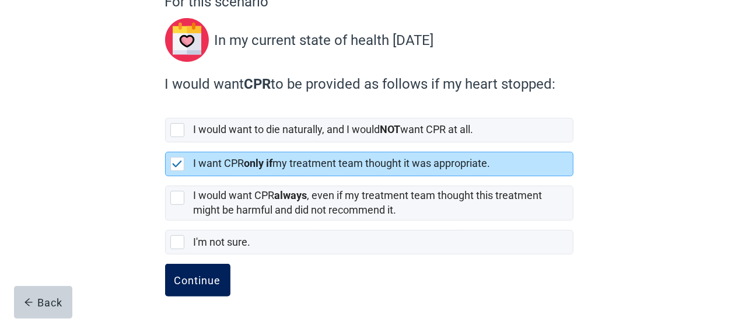
click at [211, 282] on div "Continue" at bounding box center [197, 280] width 47 height 12
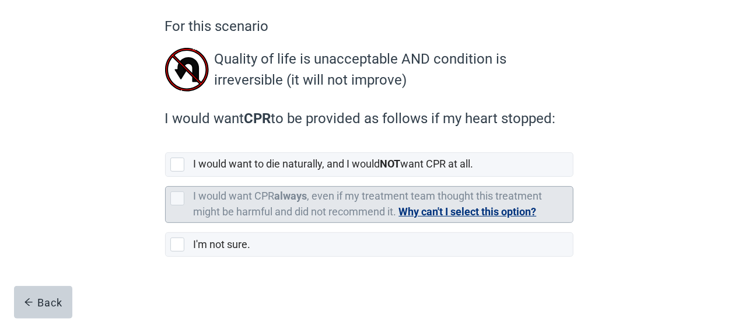
scroll to position [99, 0]
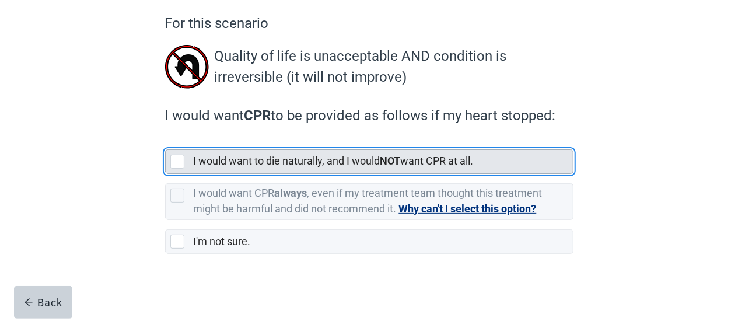
click at [176, 164] on div "[object Object], checkbox, not selected" at bounding box center [177, 162] width 14 height 14
click at [166, 141] on input "I would want to die naturally, and I would NOT want CPR at all." at bounding box center [165, 140] width 1 height 1
checkbox input "true"
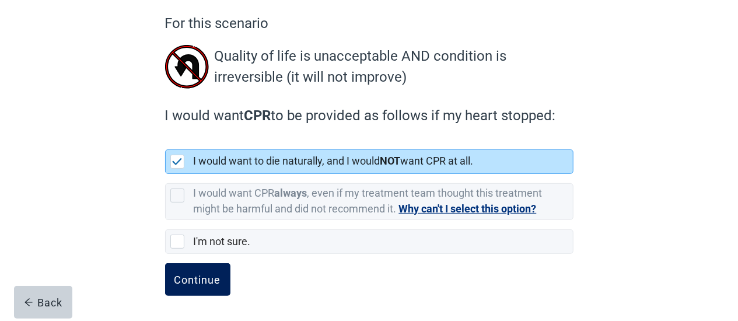
click at [208, 282] on div "Continue" at bounding box center [197, 280] width 47 height 12
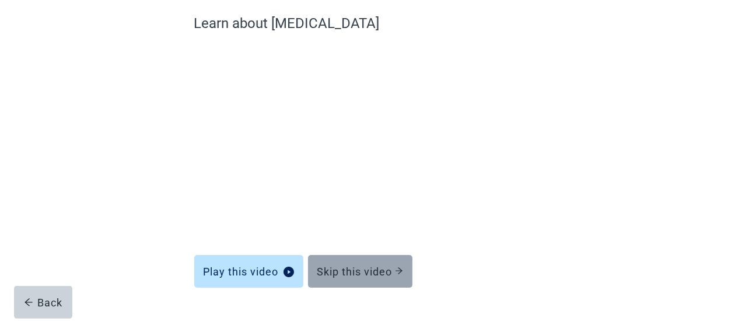
click at [364, 267] on div "Skip this video" at bounding box center [360, 271] width 86 height 12
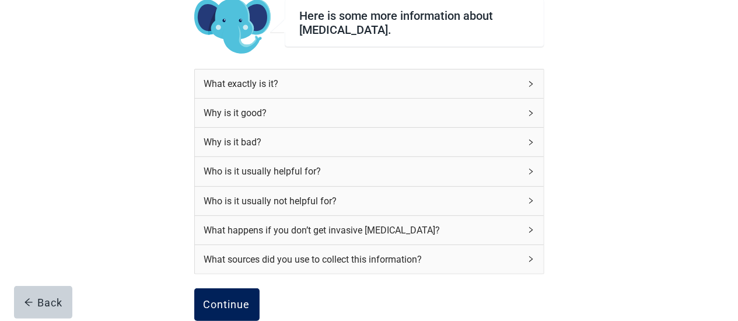
click at [230, 306] on div "Continue" at bounding box center [227, 305] width 47 height 12
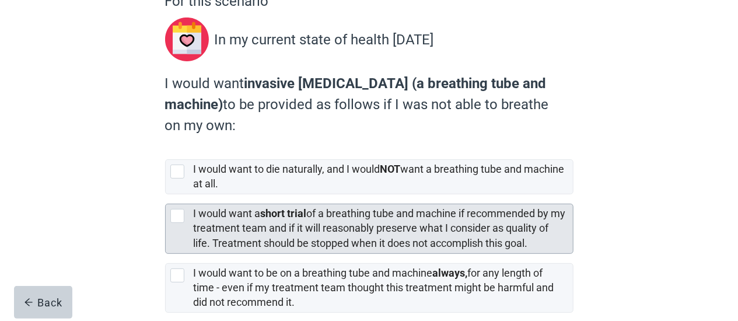
scroll to position [182, 0]
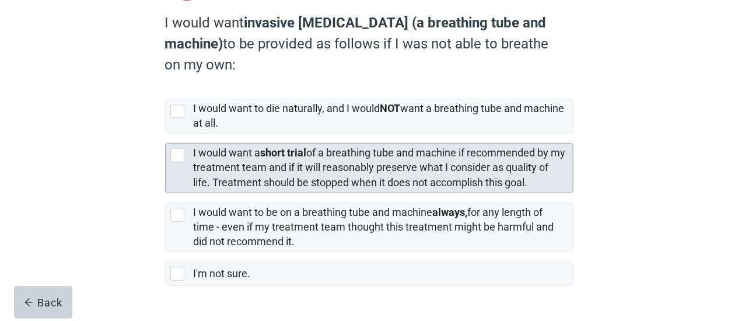
click at [174, 160] on div "[object Object], checkbox, not selected" at bounding box center [177, 155] width 14 height 14
click at [166, 134] on input "I would want a short trial of a breathing tube and machine if recommended by my…" at bounding box center [165, 134] width 1 height 1
checkbox input "true"
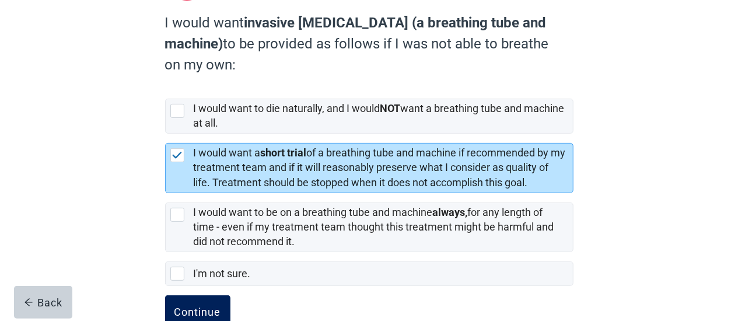
click at [199, 310] on div "Continue" at bounding box center [197, 312] width 47 height 12
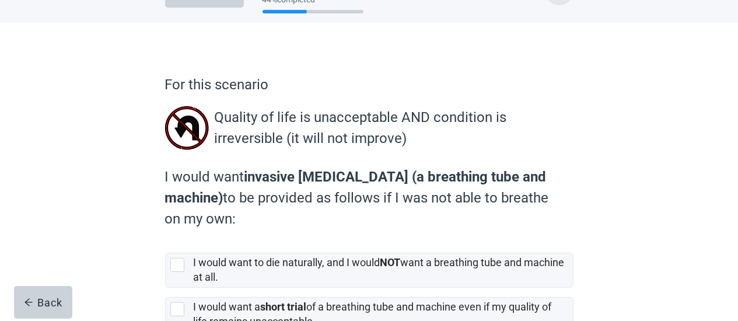
scroll to position [61, 0]
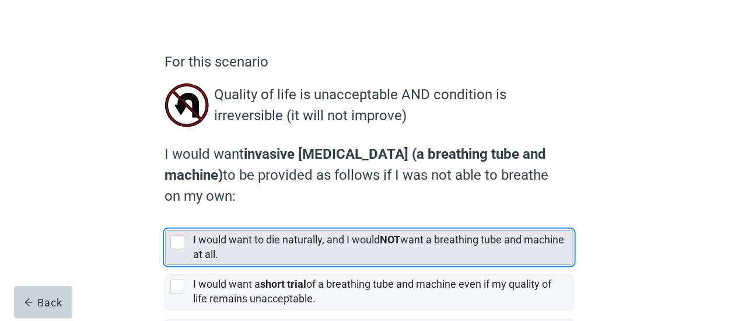
click at [180, 241] on div "[object Object], checkbox, not selected" at bounding box center [177, 242] width 14 height 14
click at [166, 221] on input "I would want to die naturally, and I would NOT want a breathing tube and machin…" at bounding box center [165, 221] width 1 height 1
checkbox input "true"
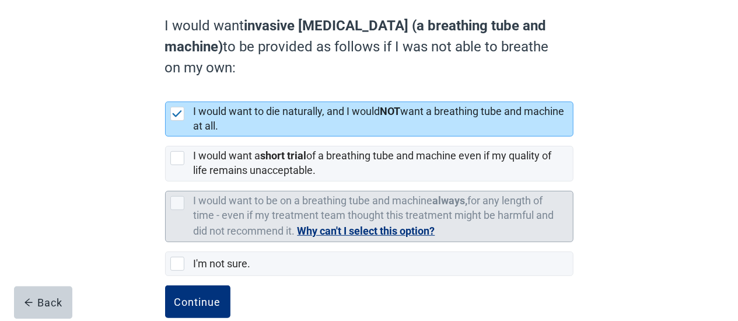
scroll to position [211, 0]
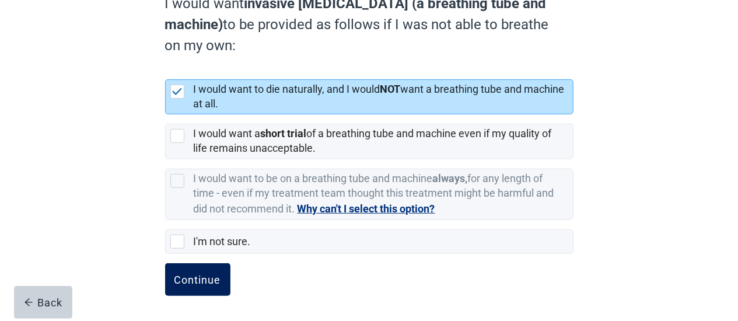
click at [202, 286] on button "Continue" at bounding box center [197, 279] width 65 height 33
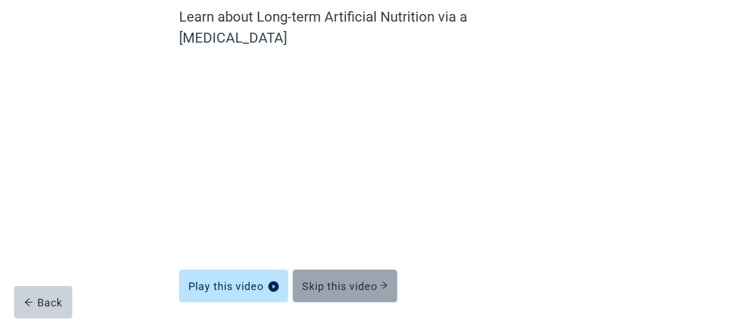
scroll to position [129, 0]
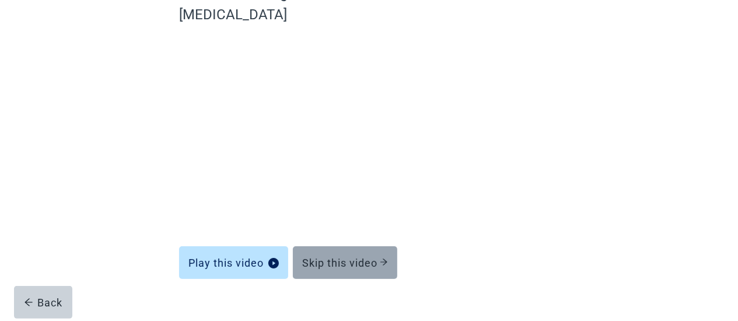
click at [348, 257] on div "Skip this video" at bounding box center [345, 263] width 86 height 12
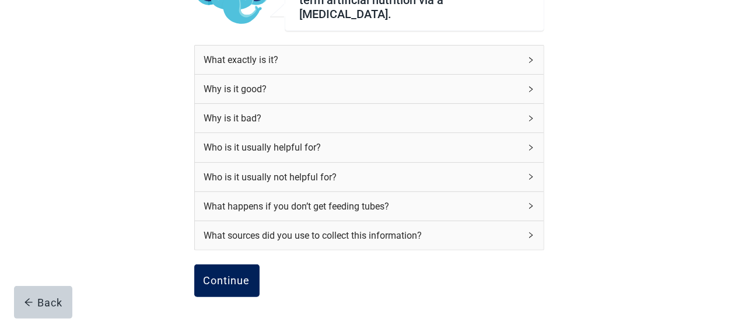
click at [212, 275] on div "Continue" at bounding box center [227, 281] width 47 height 12
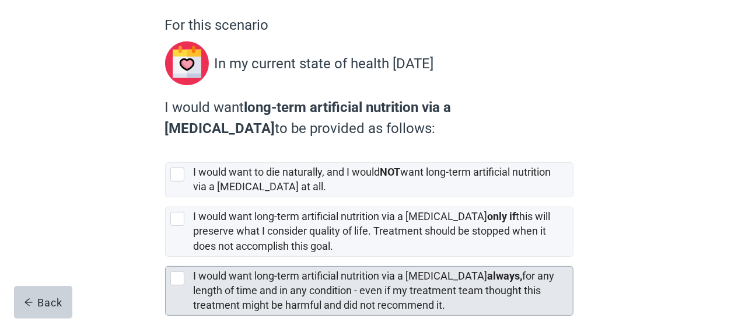
scroll to position [121, 0]
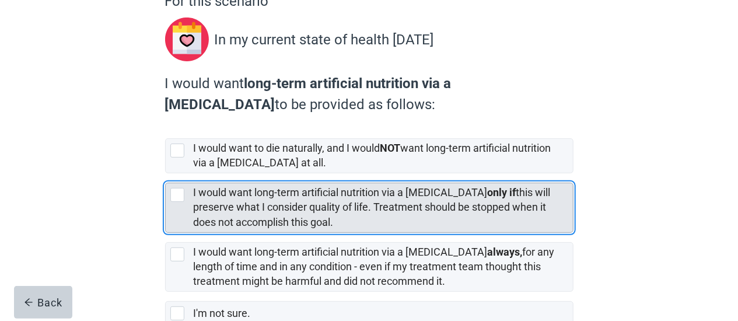
click at [181, 194] on div "[object Object], checkbox, not selected" at bounding box center [177, 195] width 14 height 14
click at [166, 174] on input "I would want long-term artificial nutrition via a [MEDICAL_DATA] only if this w…" at bounding box center [165, 173] width 1 height 1
checkbox input "true"
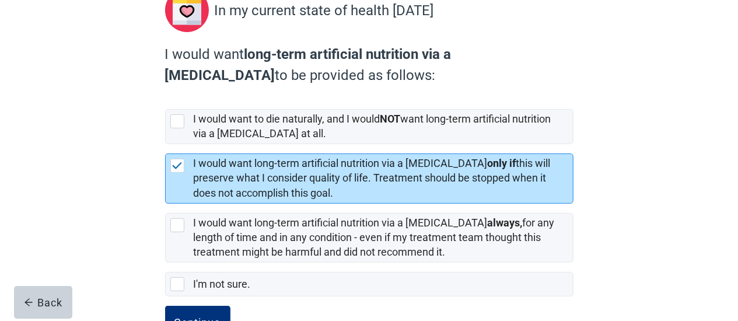
scroll to position [193, 0]
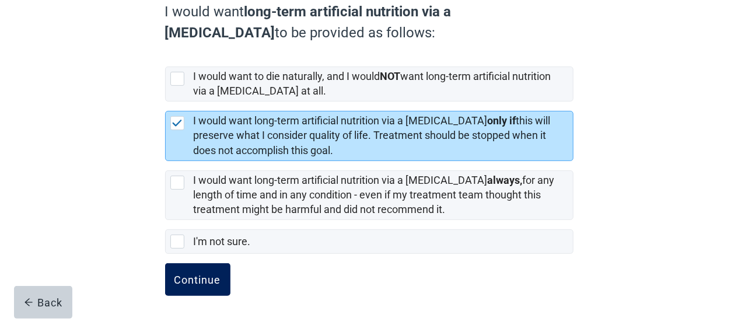
click at [204, 279] on div "Continue" at bounding box center [197, 280] width 47 height 12
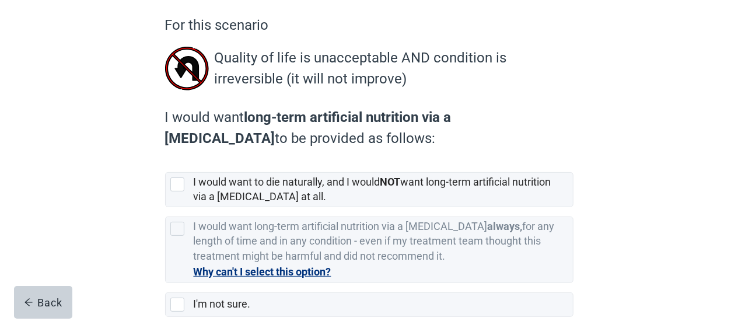
scroll to position [121, 0]
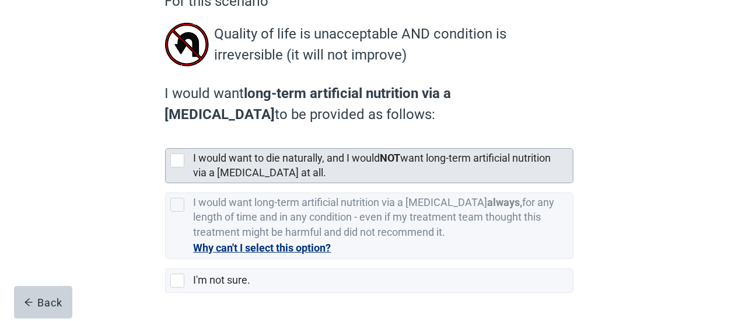
click at [177, 158] on div "[object Object], checkbox, not selected" at bounding box center [177, 160] width 14 height 14
click at [166, 139] on input "I would want to die naturally, and I would NOT want long-term artificial nutrit…" at bounding box center [165, 139] width 1 height 1
checkbox input "true"
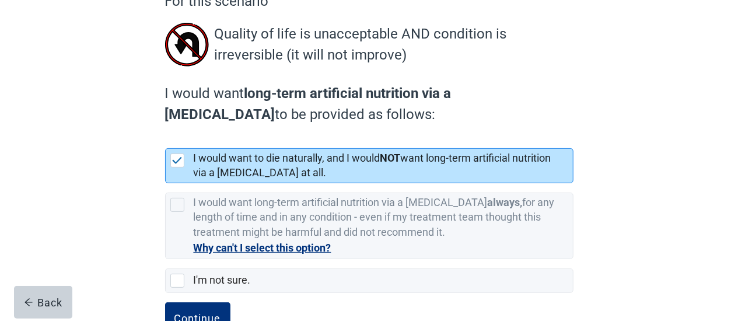
scroll to position [160, 0]
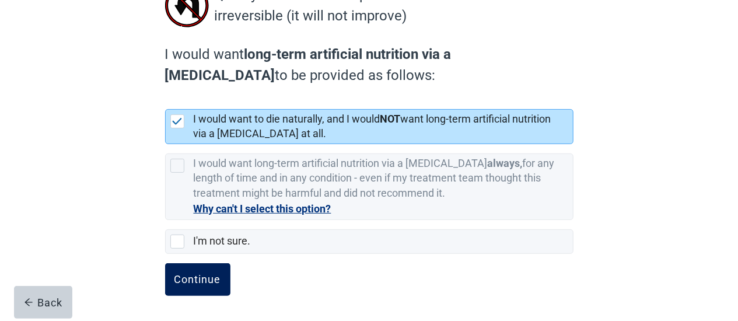
click at [204, 282] on div "Continue" at bounding box center [197, 280] width 47 height 12
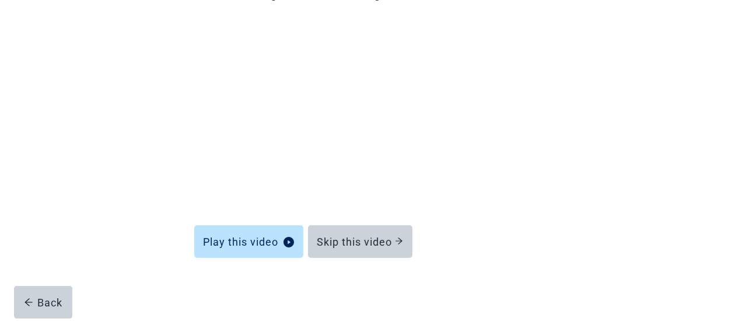
scroll to position [129, 0]
drag, startPoint x: 389, startPoint y: 247, endPoint x: 545, endPoint y: 277, distance: 159.1
click at [544, 281] on form "Learn about [MEDICAL_DATA] Play this video Skip this video Back" at bounding box center [369, 152] width 350 height 338
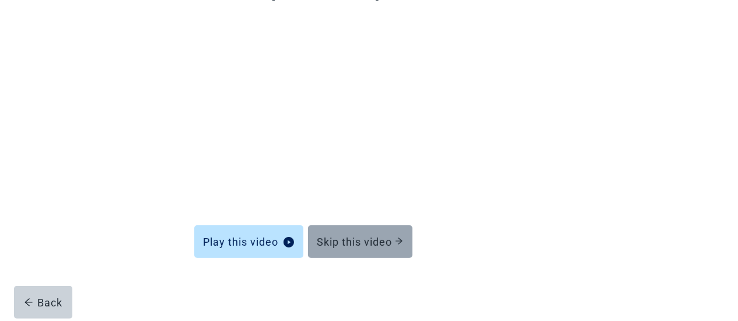
click at [369, 236] on div "Skip this video" at bounding box center [360, 242] width 86 height 12
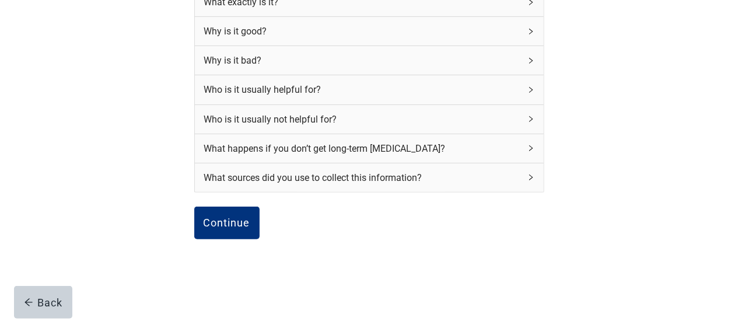
scroll to position [190, 0]
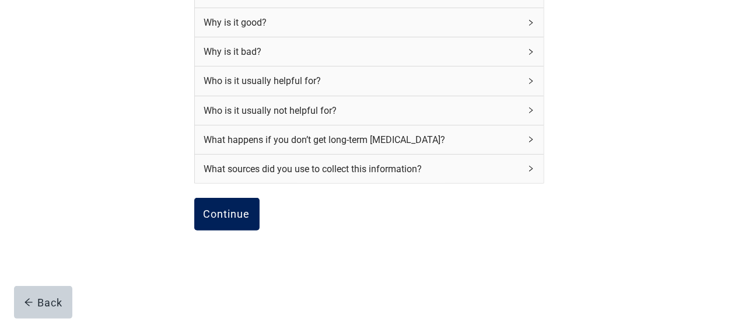
click at [245, 214] on div "Continue" at bounding box center [227, 214] width 47 height 12
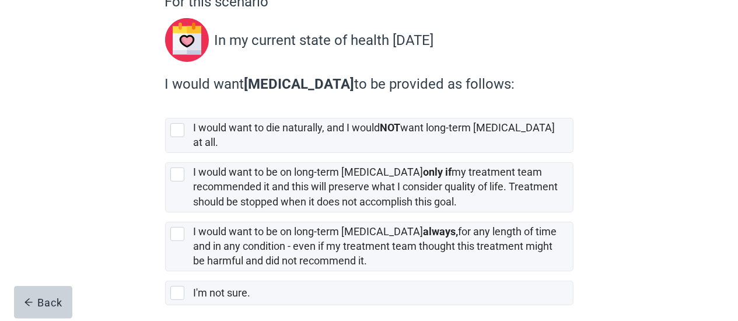
scroll to position [121, 0]
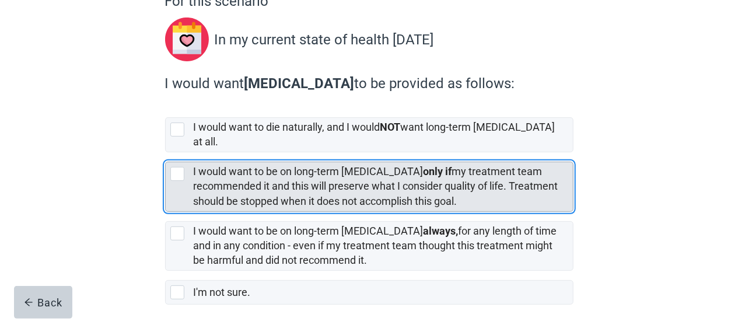
click at [176, 167] on div "[object Object], checkbox, not selected" at bounding box center [177, 174] width 14 height 14
click at [166, 153] on input "I would want to be on long-term [MEDICAL_DATA] only if my treatment team recomm…" at bounding box center [165, 152] width 1 height 1
checkbox input "true"
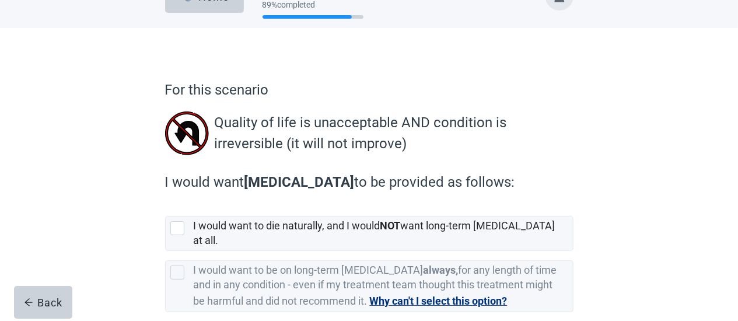
scroll to position [61, 0]
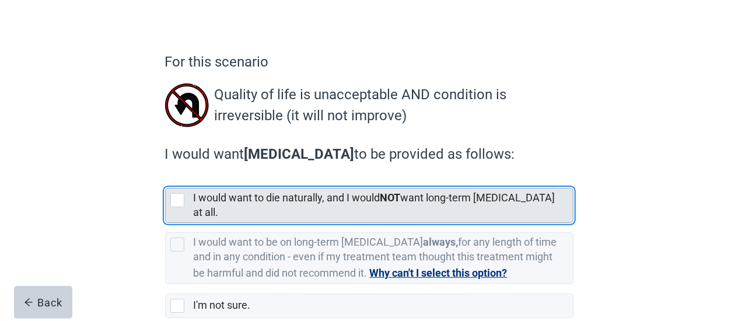
click at [176, 200] on div "[object Object], checkbox, not selected" at bounding box center [177, 200] width 14 height 14
click at [166, 179] on input "I would want to die naturally, and I would NOT want long-term [MEDICAL_DATA] at…" at bounding box center [165, 179] width 1 height 1
checkbox input "true"
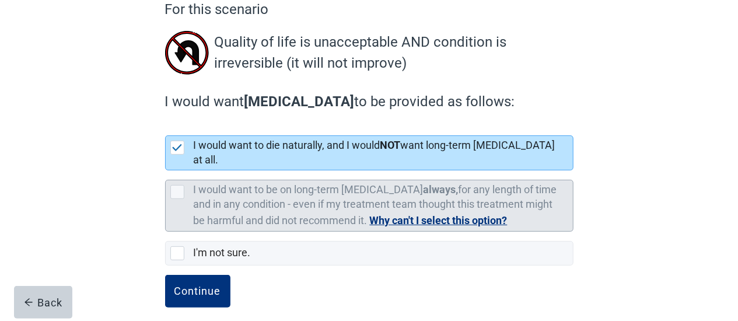
scroll to position [114, 0]
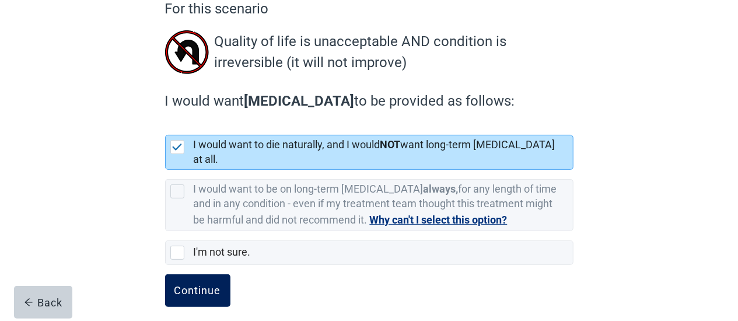
click at [219, 285] on div "Continue" at bounding box center [197, 291] width 47 height 12
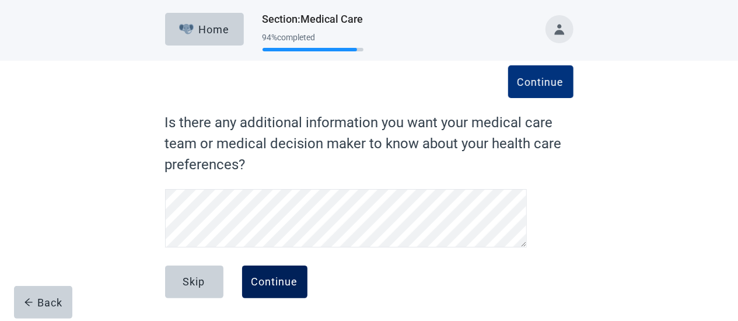
click at [281, 284] on div "Continue" at bounding box center [274, 282] width 47 height 12
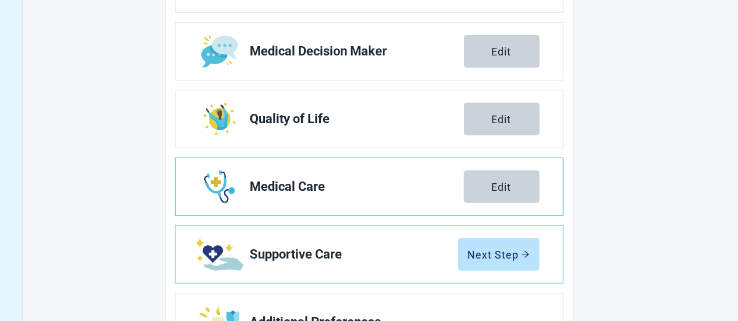
scroll to position [243, 0]
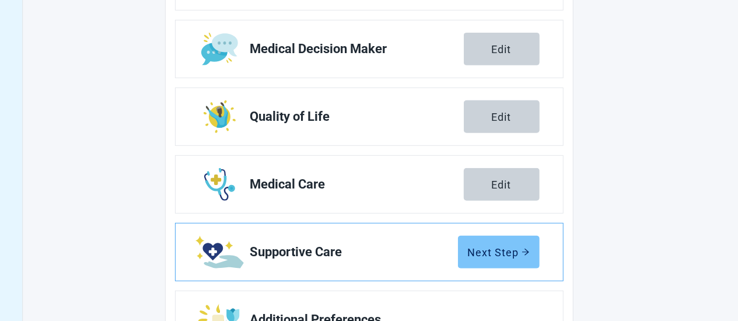
click at [516, 258] on button "Next Step" at bounding box center [499, 252] width 82 height 33
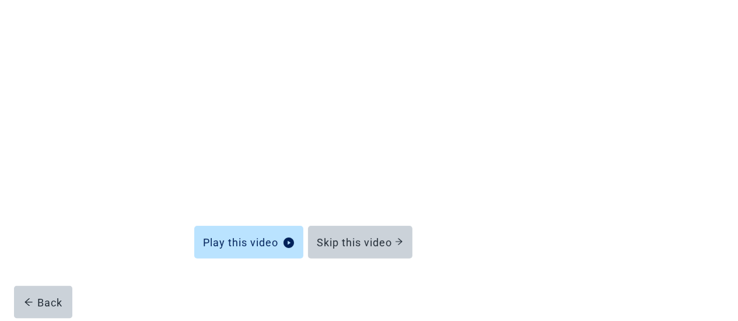
scroll to position [129, 0]
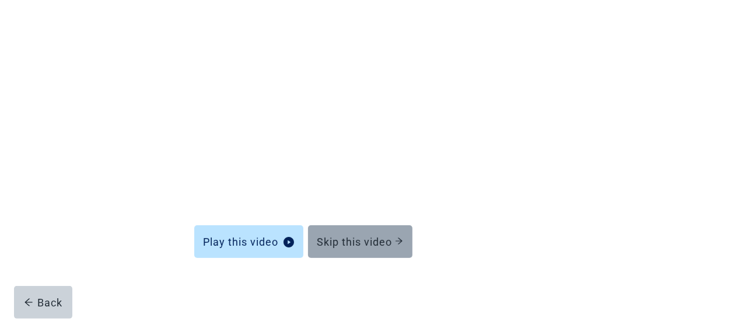
click at [377, 250] on button "Skip this video" at bounding box center [360, 241] width 104 height 33
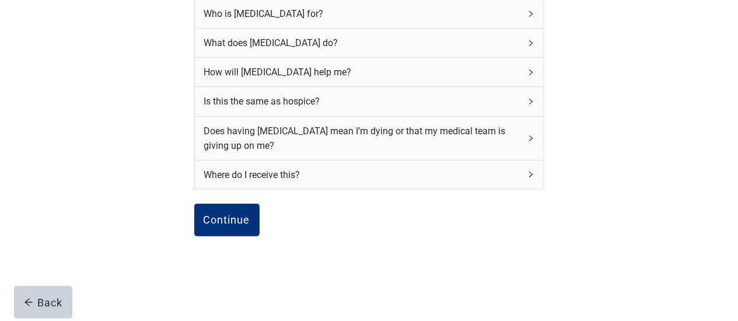
scroll to position [190, 0]
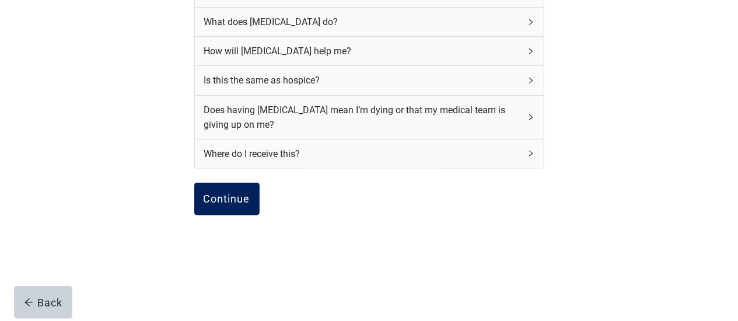
click at [233, 198] on div "Continue" at bounding box center [227, 199] width 47 height 12
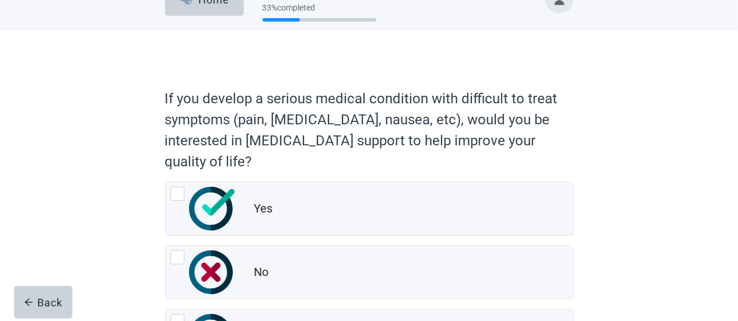
scroll to position [61, 0]
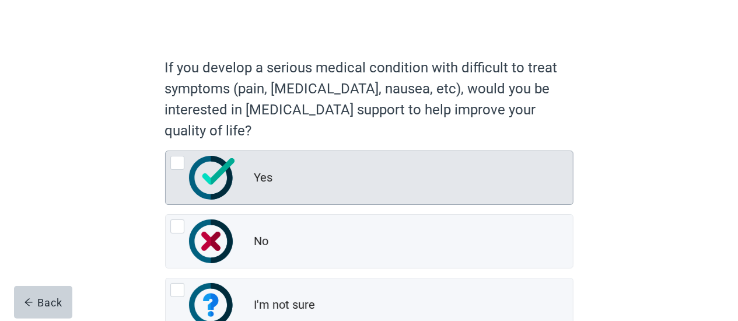
click at [180, 163] on div "Yes, radio button, not checked" at bounding box center [177, 163] width 14 height 14
click at [166, 151] on input "Yes" at bounding box center [165, 151] width 1 height 1
radio input "true"
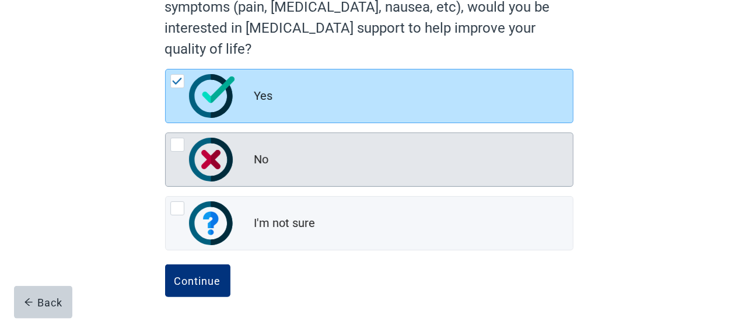
scroll to position [143, 0]
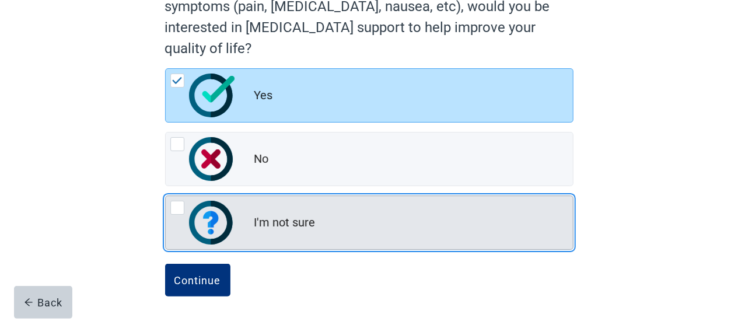
click at [176, 202] on div "I'm not sure, radio button, not checked" at bounding box center [177, 208] width 14 height 14
click at [166, 196] on input "I'm not sure" at bounding box center [165, 195] width 1 height 1
radio input "true"
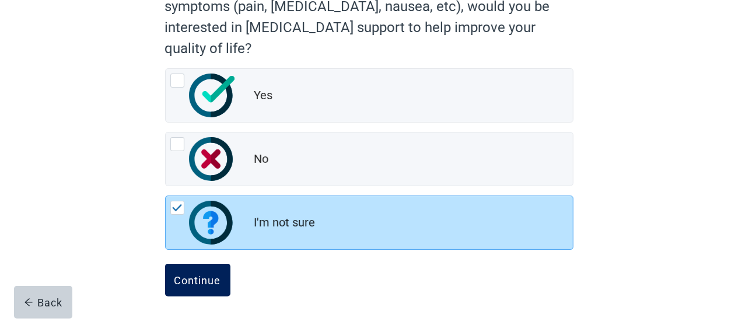
click at [196, 285] on div "Continue" at bounding box center [197, 280] width 47 height 12
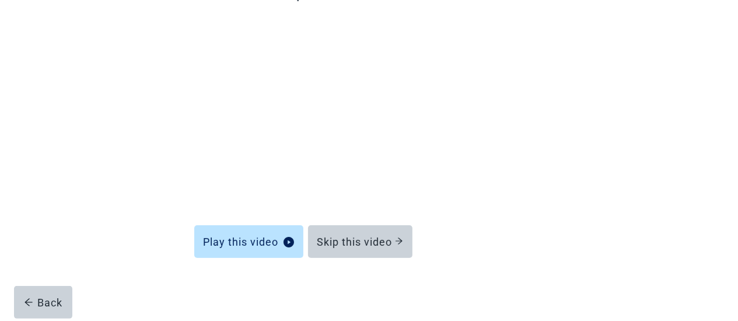
scroll to position [129, 0]
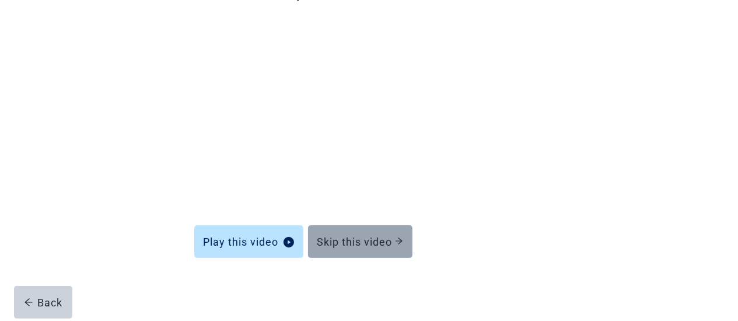
click at [377, 243] on div "Skip this video" at bounding box center [360, 242] width 86 height 12
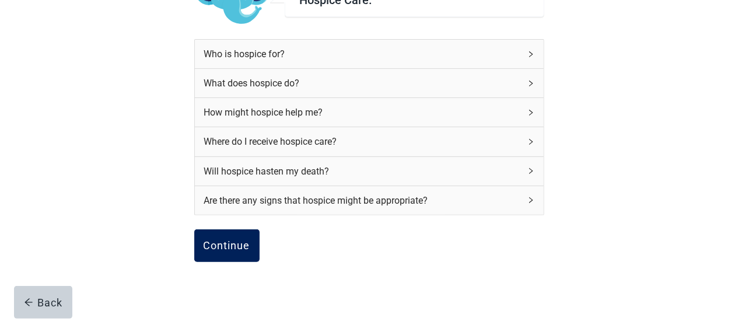
click at [219, 247] on div "Continue" at bounding box center [227, 246] width 47 height 12
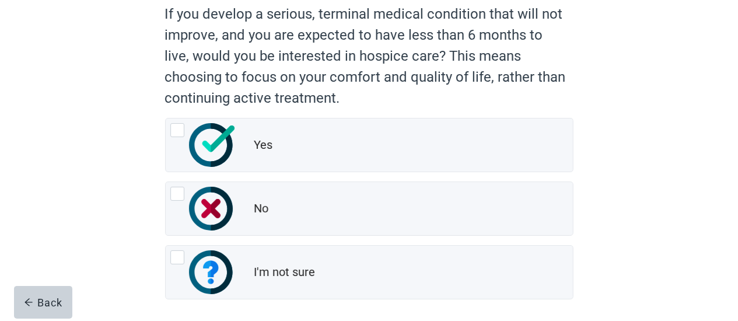
scroll to position [121, 0]
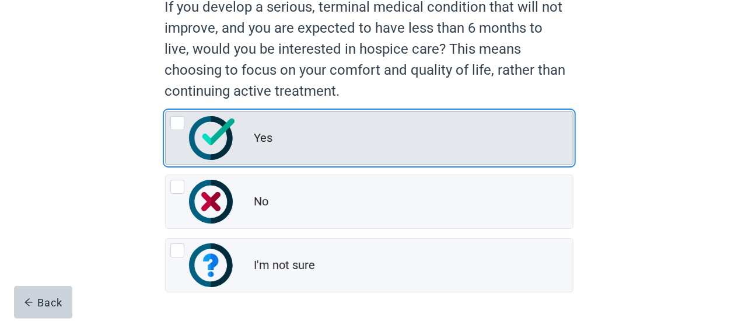
click at [174, 121] on div "Yes, radio button, not checked" at bounding box center [177, 123] width 14 height 14
click at [166, 111] on input "Yes" at bounding box center [165, 111] width 1 height 1
radio input "true"
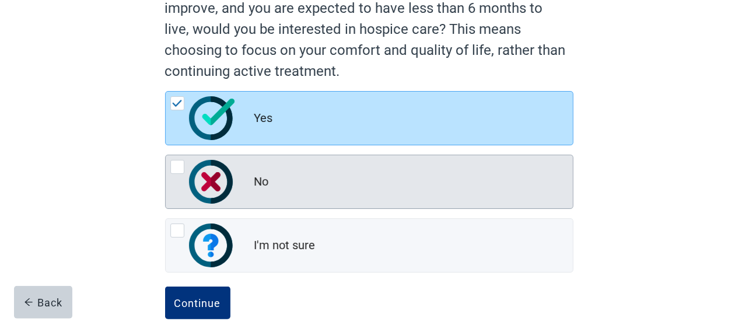
scroll to position [164, 0]
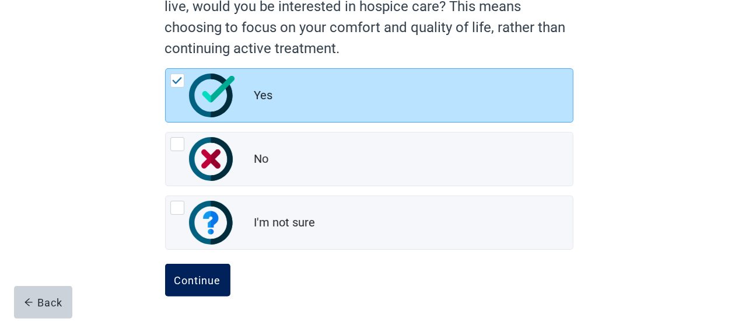
click at [201, 277] on div "Continue" at bounding box center [197, 280] width 47 height 12
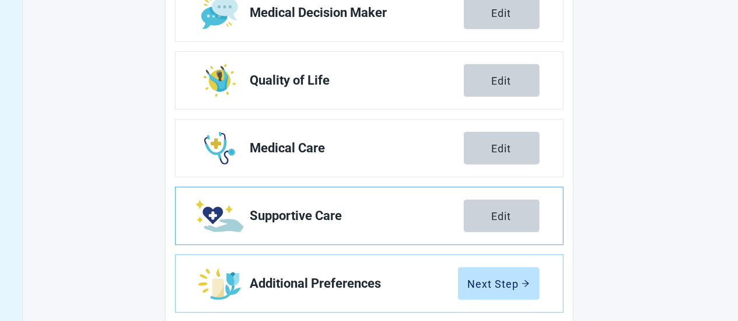
scroll to position [299, 0]
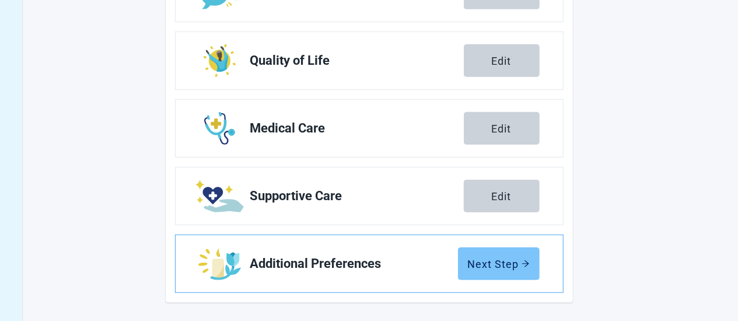
click at [521, 264] on div "Next Step" at bounding box center [499, 264] width 62 height 12
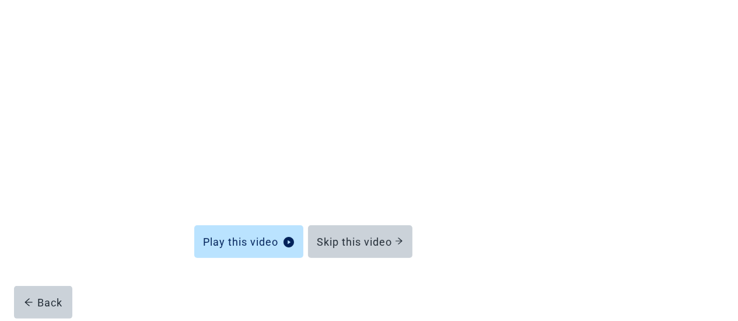
scroll to position [129, 0]
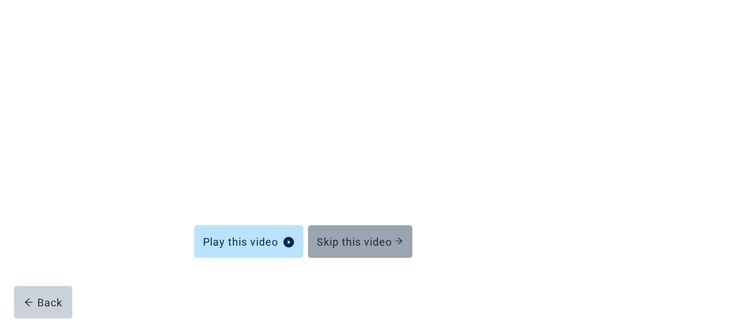
click at [381, 245] on div "Skip this video" at bounding box center [360, 242] width 86 height 12
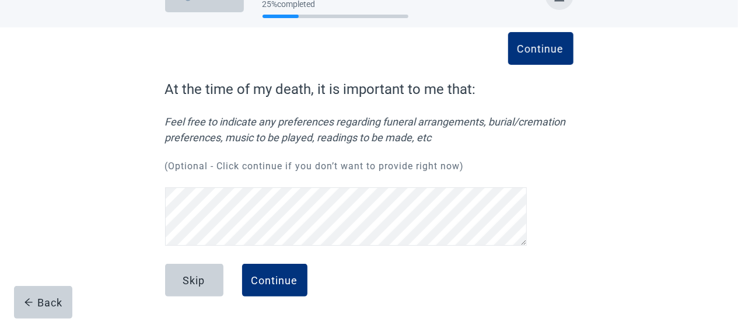
scroll to position [32, 0]
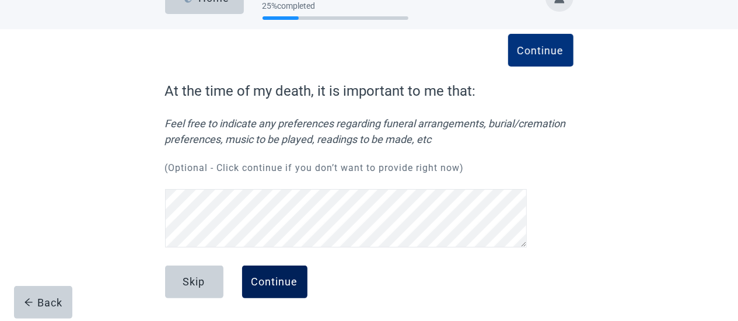
click at [275, 271] on button "Continue" at bounding box center [274, 281] width 65 height 33
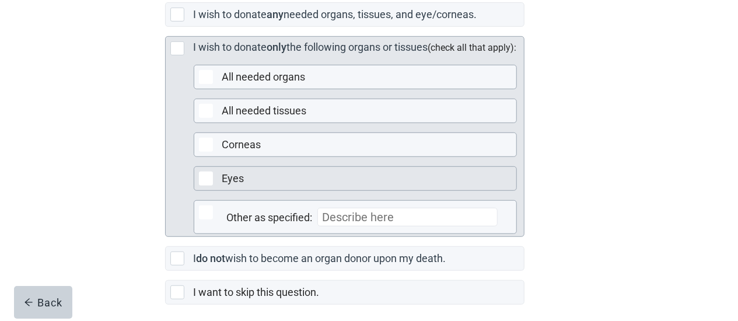
scroll to position [364, 0]
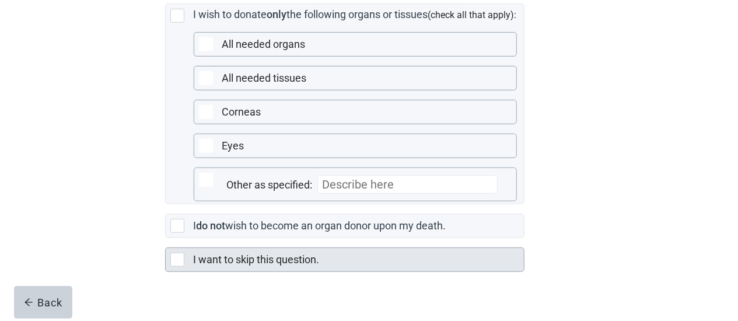
click at [180, 267] on div "Main content" at bounding box center [177, 260] width 14 height 14
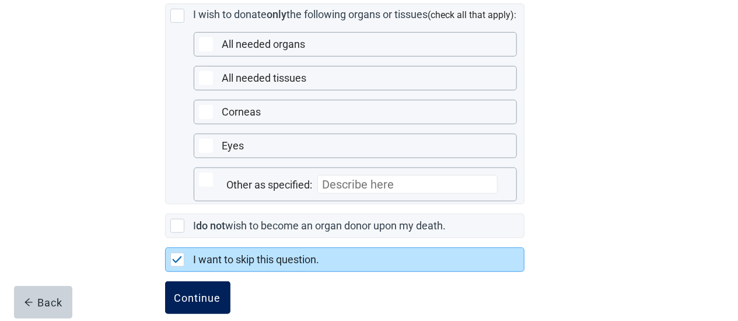
click at [208, 303] on div "Continue" at bounding box center [197, 298] width 47 height 12
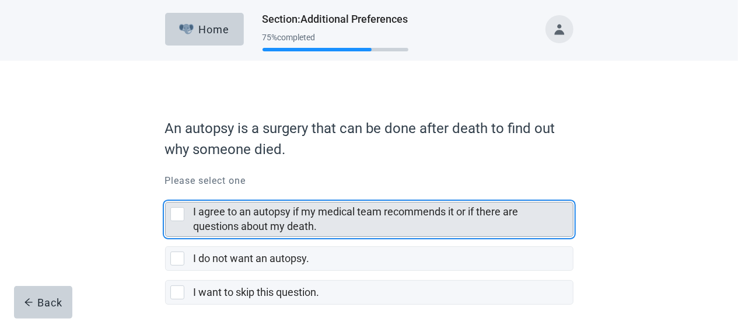
click at [179, 211] on div "I agree to an autopsy if my medical team recommends it or if there are question…" at bounding box center [177, 214] width 14 height 14
click at [166, 193] on input "I agree to an autopsy if my medical team recommends it or if there are question…" at bounding box center [165, 193] width 1 height 1
checkbox input "true"
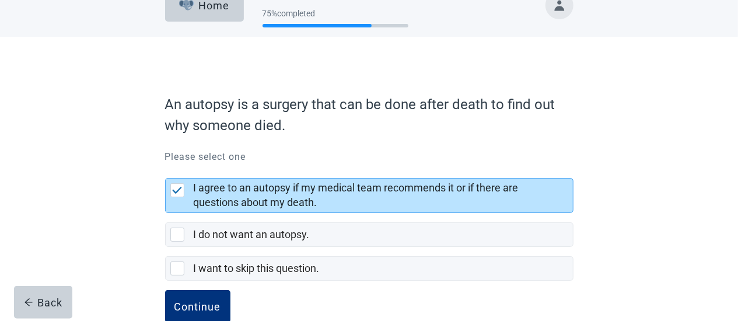
scroll to position [50, 0]
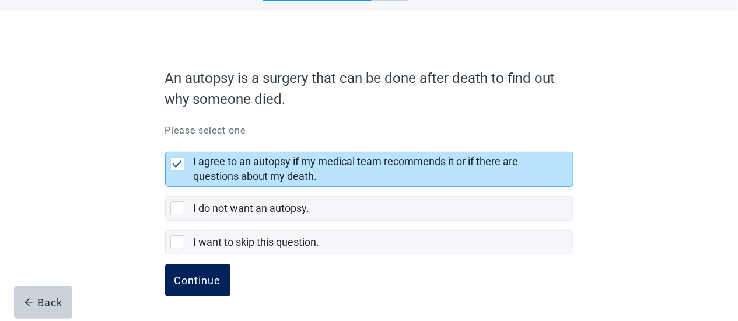
click at [202, 278] on div "Continue" at bounding box center [197, 280] width 47 height 12
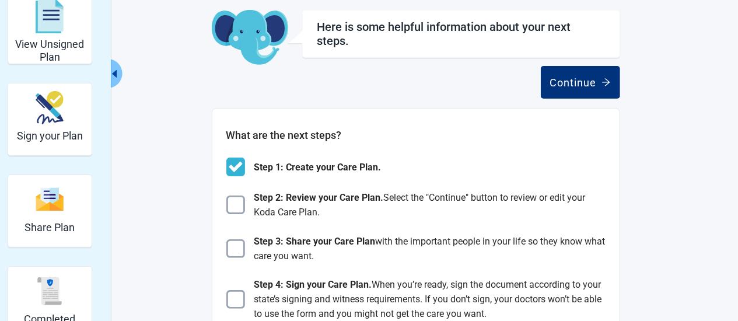
scroll to position [121, 0]
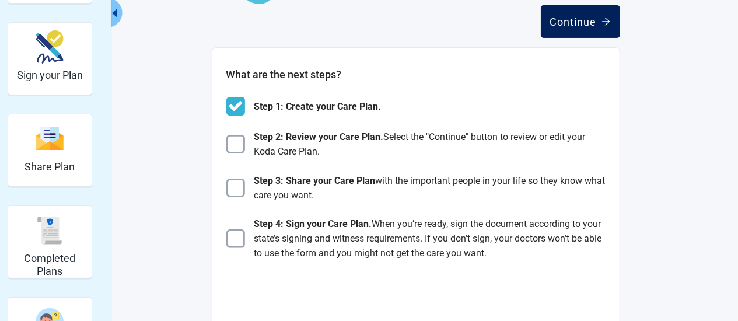
click at [587, 30] on button "Continue" at bounding box center [580, 21] width 79 height 33
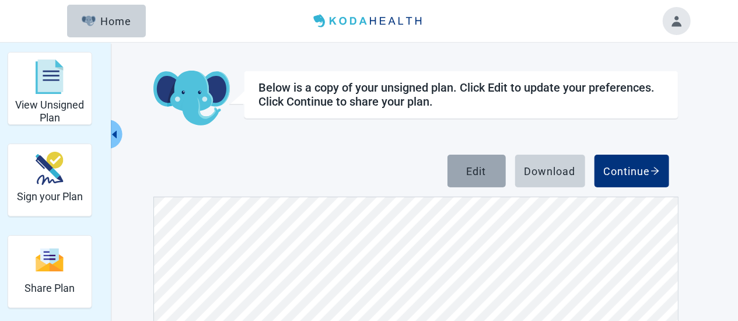
click at [475, 169] on div "Edit" at bounding box center [477, 171] width 20 height 12
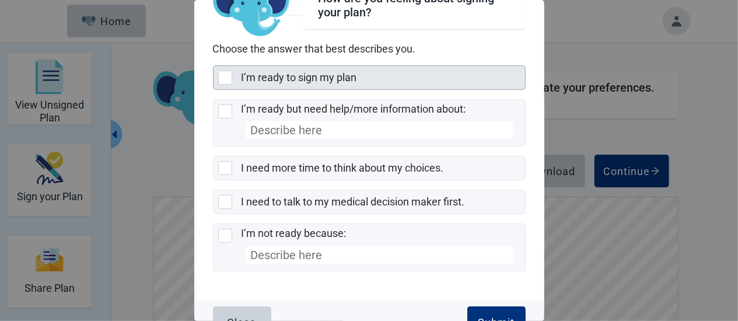
scroll to position [68, 0]
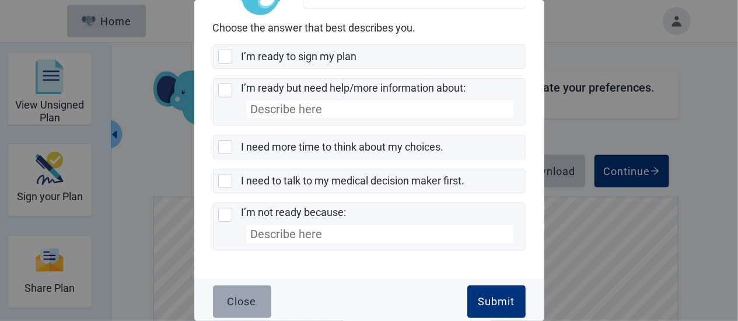
click at [246, 302] on div "Close" at bounding box center [242, 302] width 29 height 12
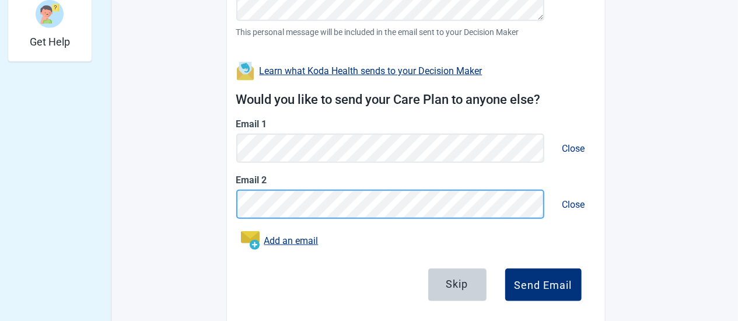
scroll to position [452, 0]
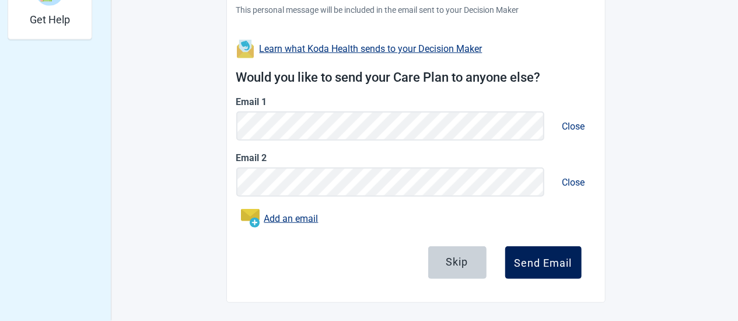
click at [572, 264] on div "Send Email" at bounding box center [544, 263] width 58 height 12
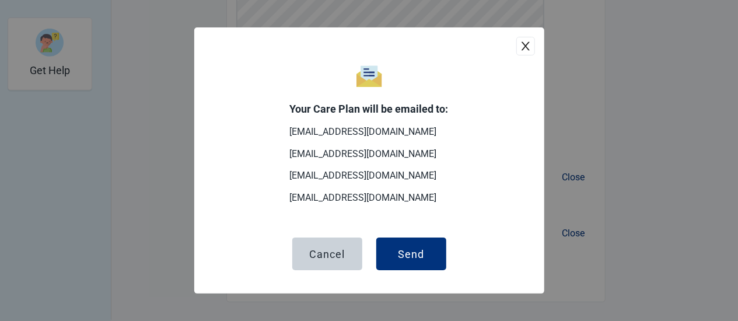
scroll to position [400, 0]
click at [429, 258] on button "Send" at bounding box center [411, 253] width 70 height 33
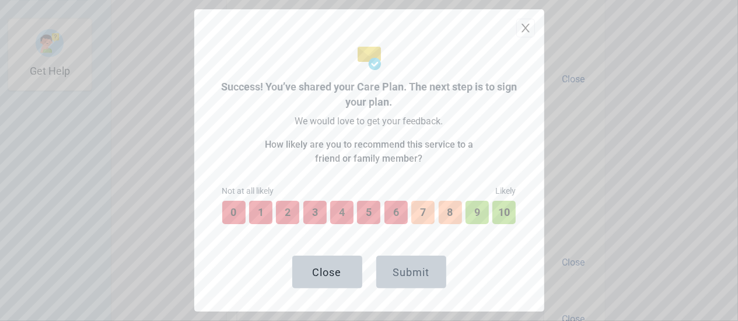
scroll to position [484, 0]
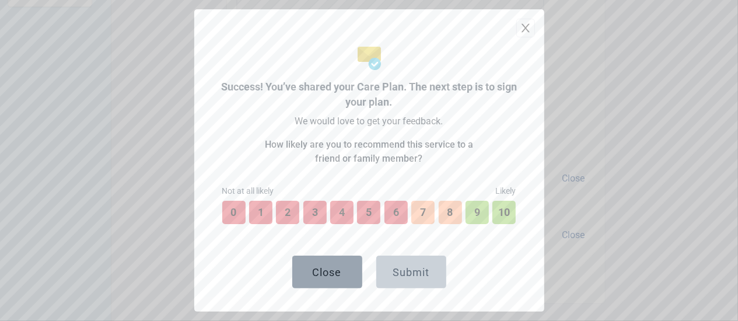
click at [345, 275] on button "Close" at bounding box center [327, 272] width 70 height 33
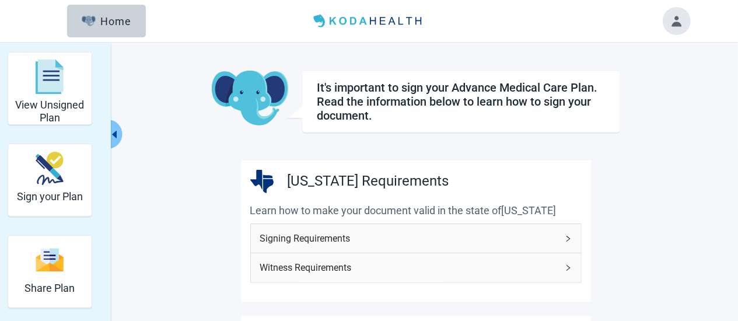
click at [387, 233] on span "Signing Requirements" at bounding box center [409, 238] width 298 height 15
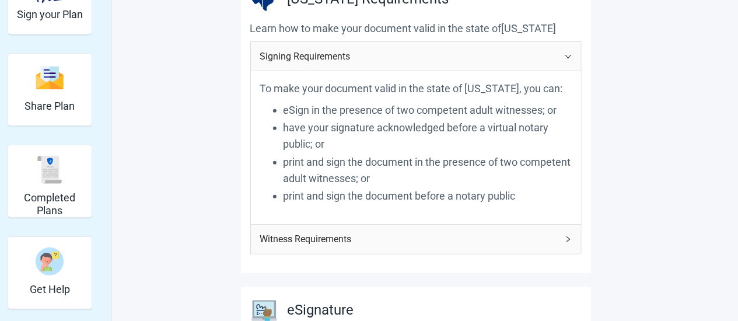
scroll to position [364, 0]
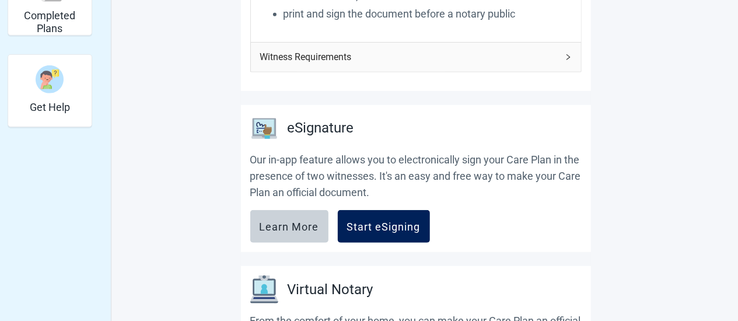
click at [383, 228] on div "Start eSigning" at bounding box center [384, 227] width 74 height 12
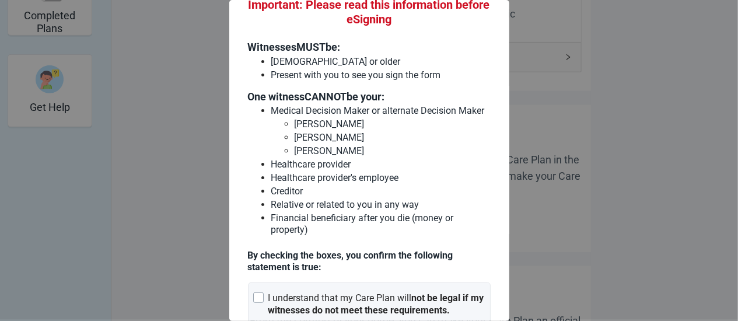
scroll to position [0, 0]
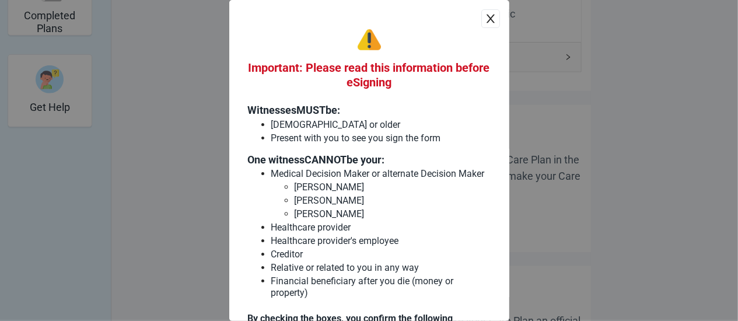
click at [488, 21] on icon "close" at bounding box center [490, 19] width 8 height 9
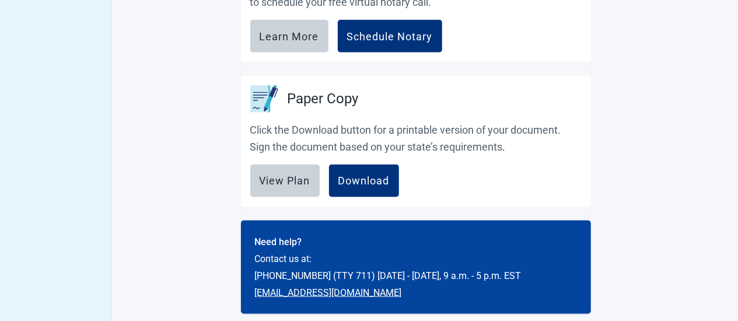
scroll to position [726, 0]
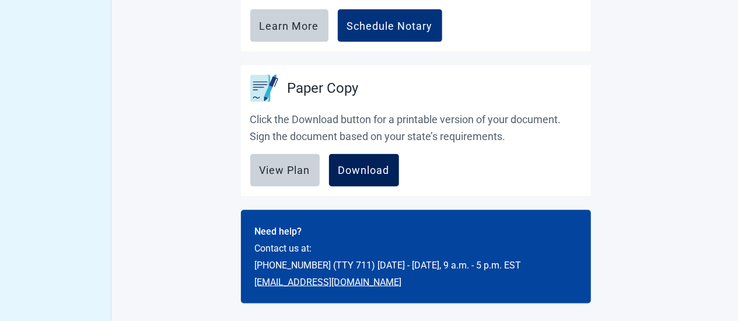
click at [370, 165] on div "Download" at bounding box center [363, 171] width 51 height 12
